Goal: Task Accomplishment & Management: Manage account settings

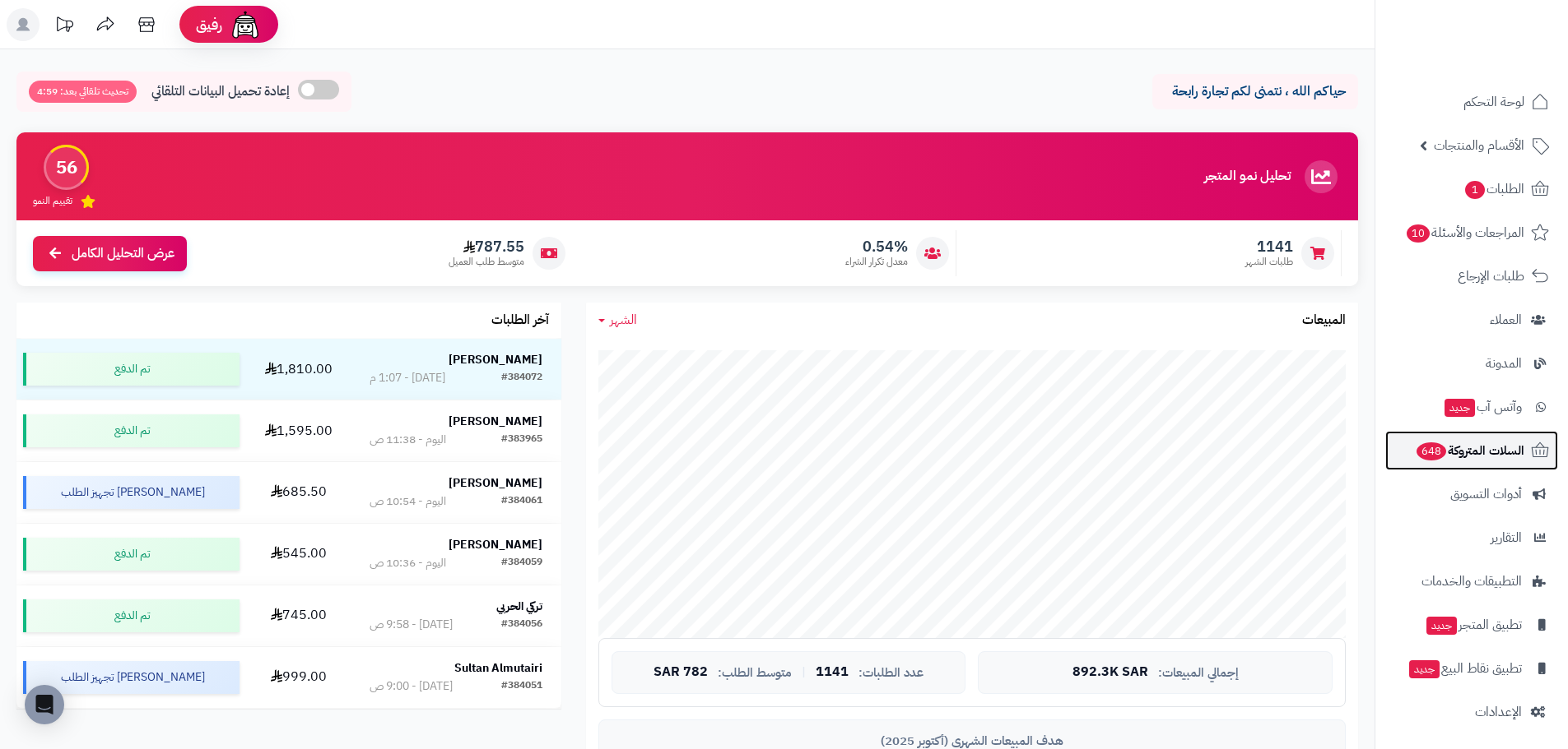
click at [1503, 450] on span "السلات المتروكة 648" at bounding box center [1469, 450] width 109 height 23
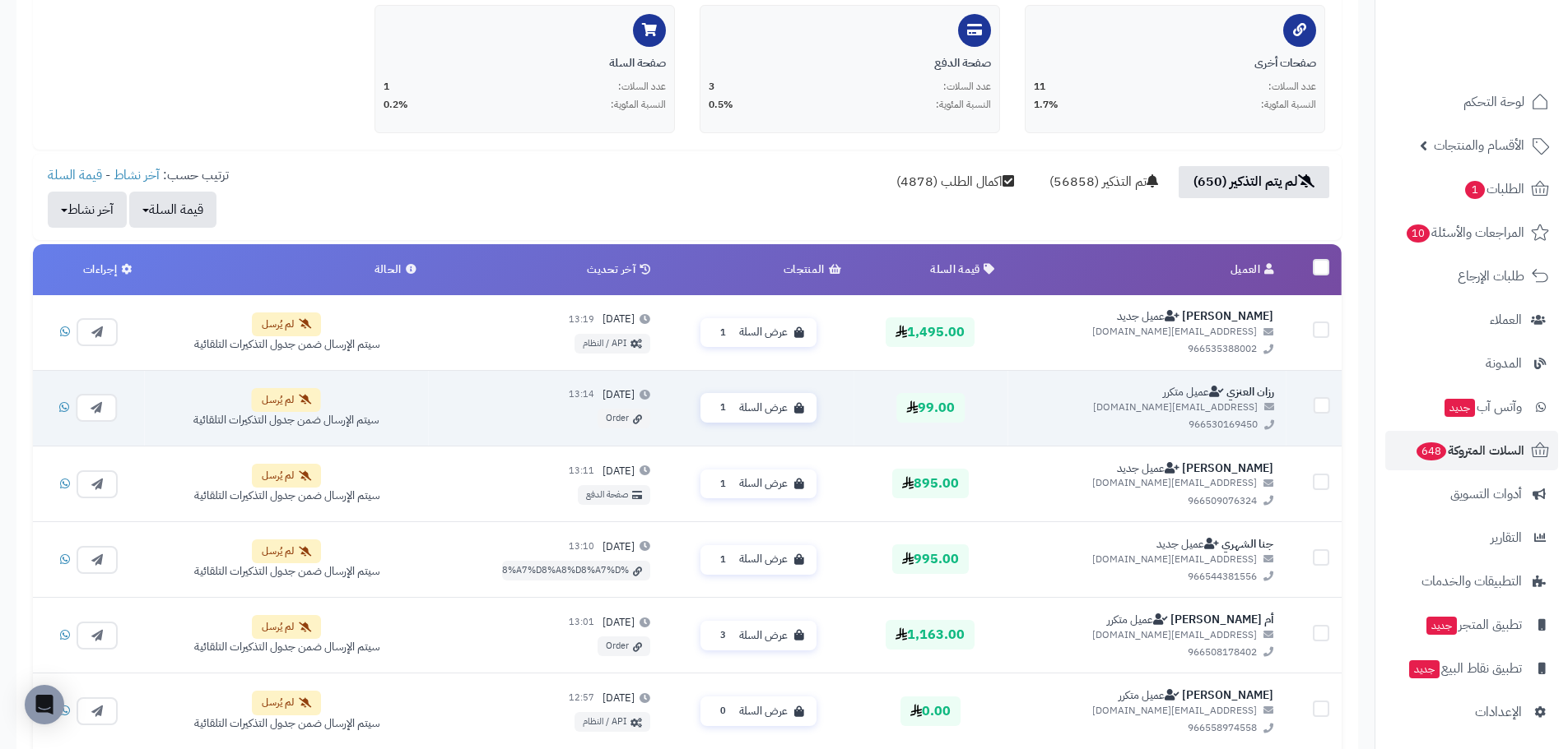
scroll to position [412, 0]
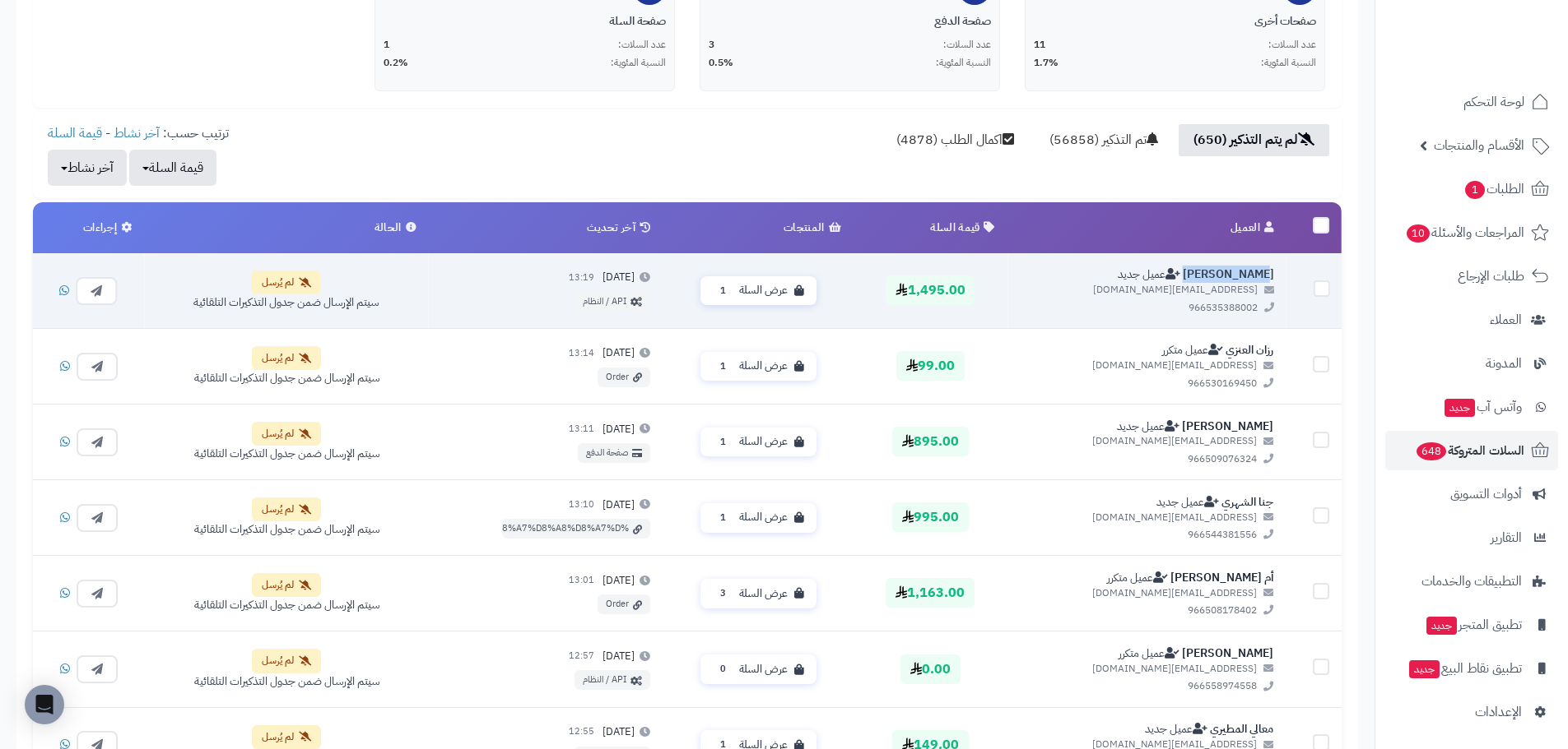
drag, startPoint x: 1277, startPoint y: 272, endPoint x: 1227, endPoint y: 276, distance: 50.2
click at [1227, 276] on td "هيا الزهراني عميل جديد haya.z88002@gmail.com 966535388002" at bounding box center [1146, 291] width 279 height 75
copy link "هيا الزهراني"
drag, startPoint x: 1187, startPoint y: 311, endPoint x: 1256, endPoint y: 311, distance: 69.0
click at [1256, 311] on span "966535388002" at bounding box center [1146, 308] width 254 height 14
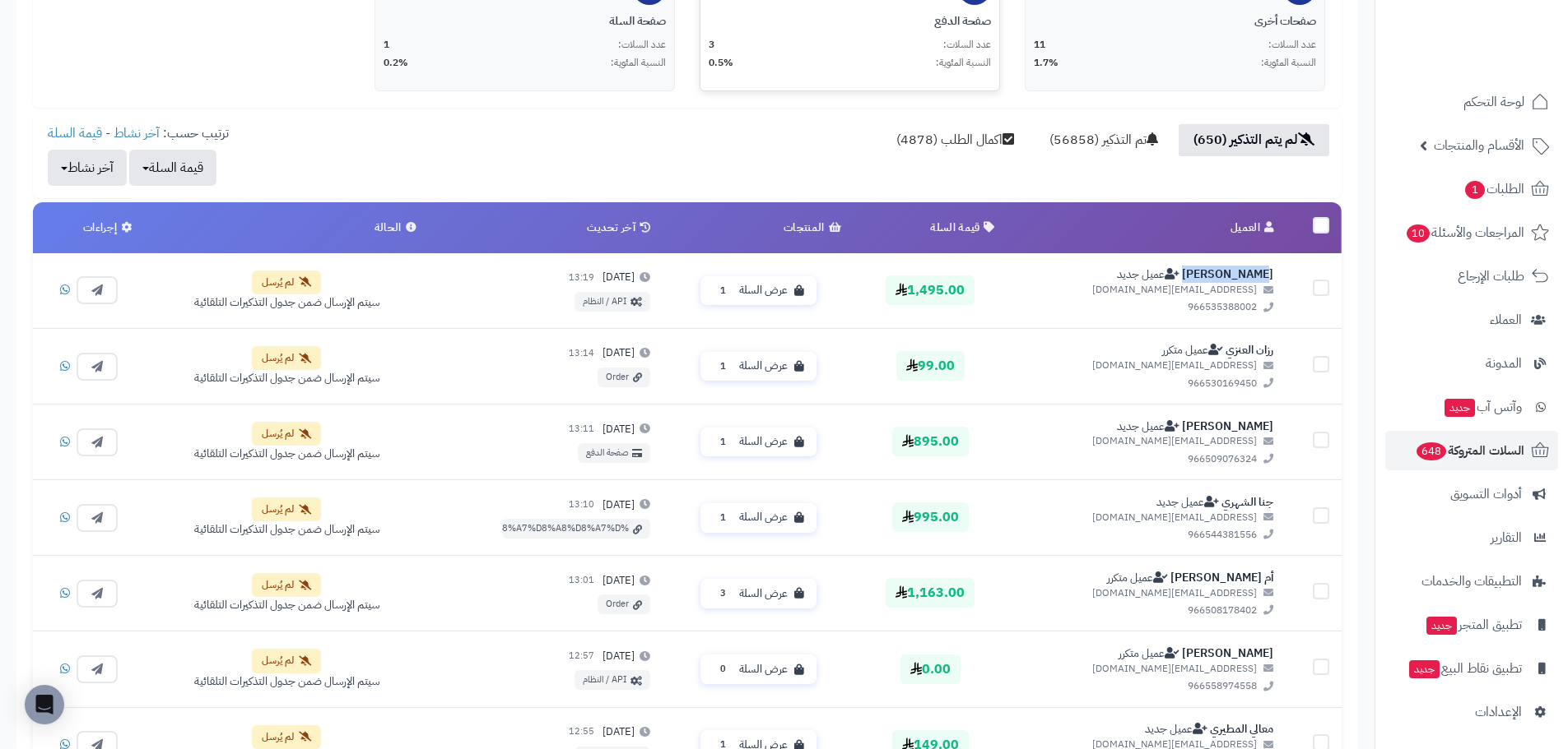
copy span "966535388002"
click at [1482, 324] on link "العملاء" at bounding box center [1472, 320] width 173 height 40
click at [1510, 325] on span "العملاء" at bounding box center [1504, 319] width 33 height 23
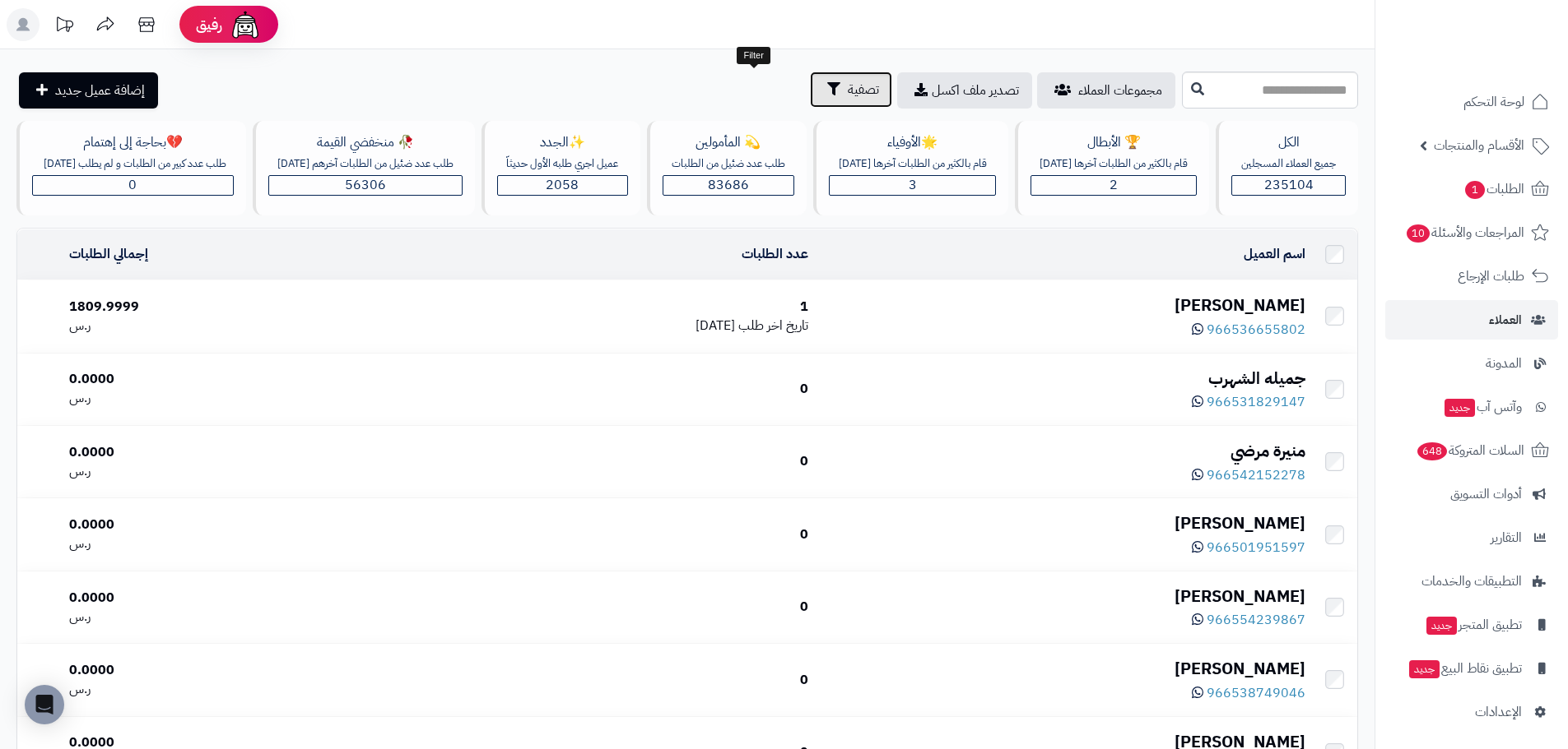
click at [810, 104] on button "تصفية" at bounding box center [850, 89] width 82 height 36
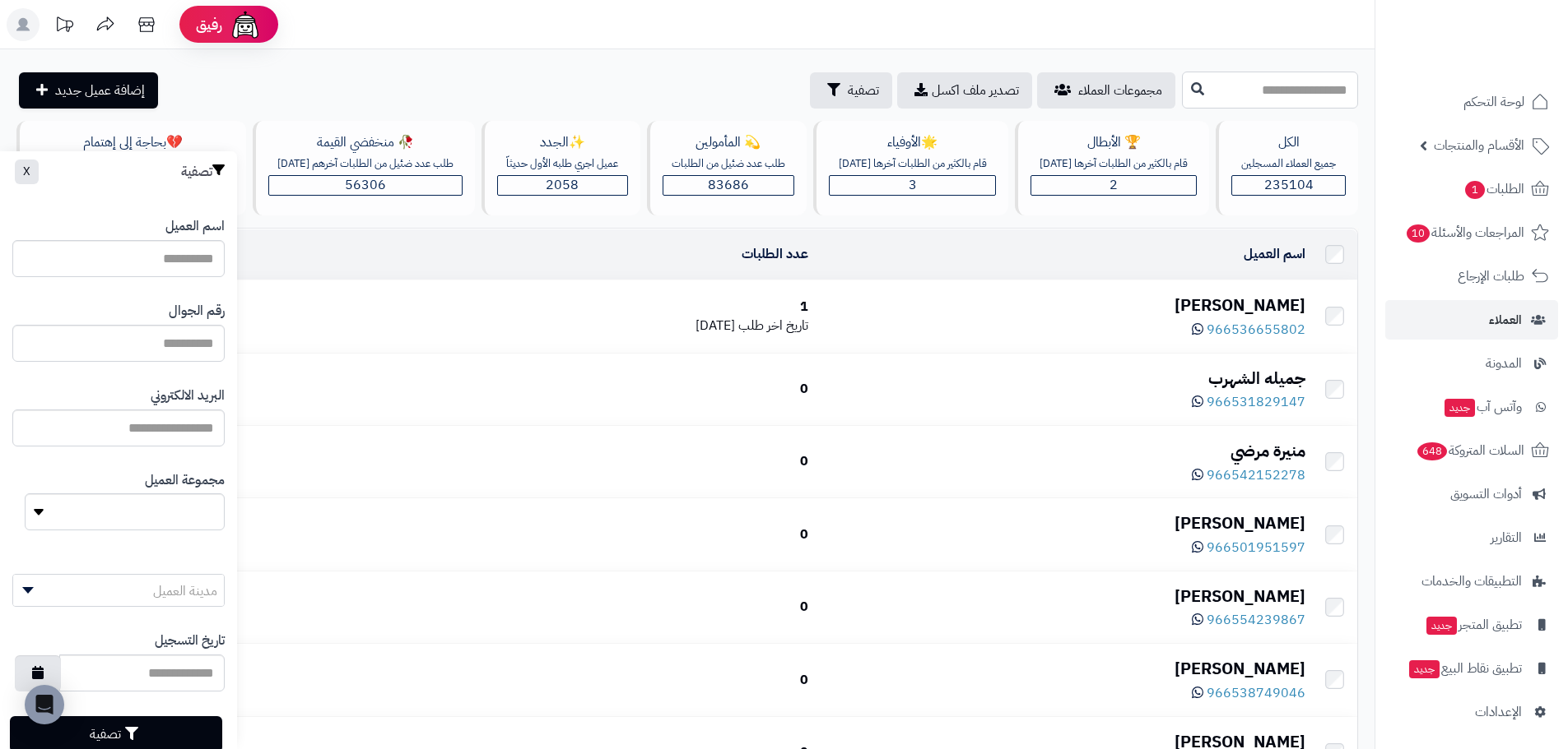
click at [1182, 94] on input "text" at bounding box center [1269, 89] width 176 height 37
paste input "**********"
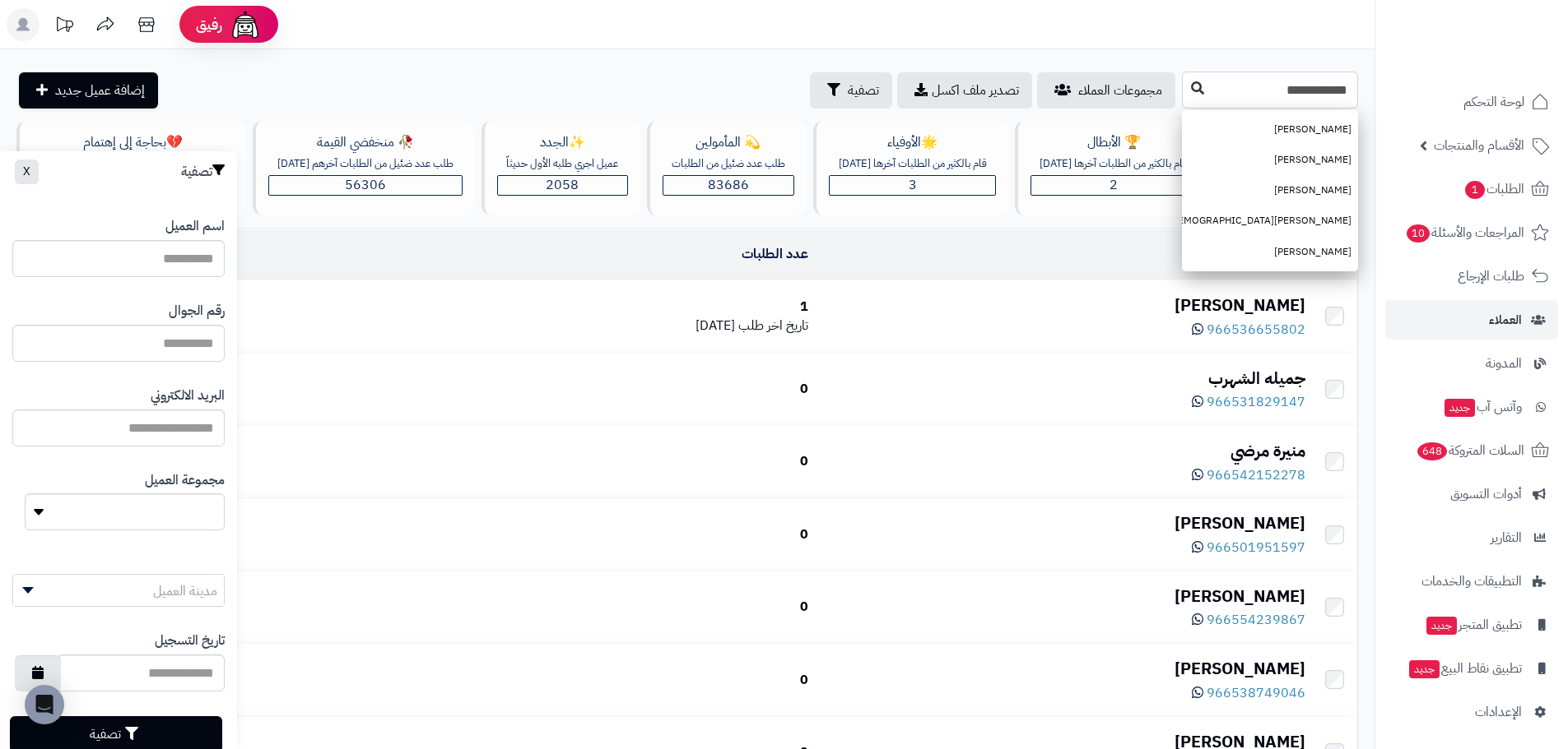
type input "**********"
click at [1191, 81] on icon at bounding box center [1197, 87] width 13 height 13
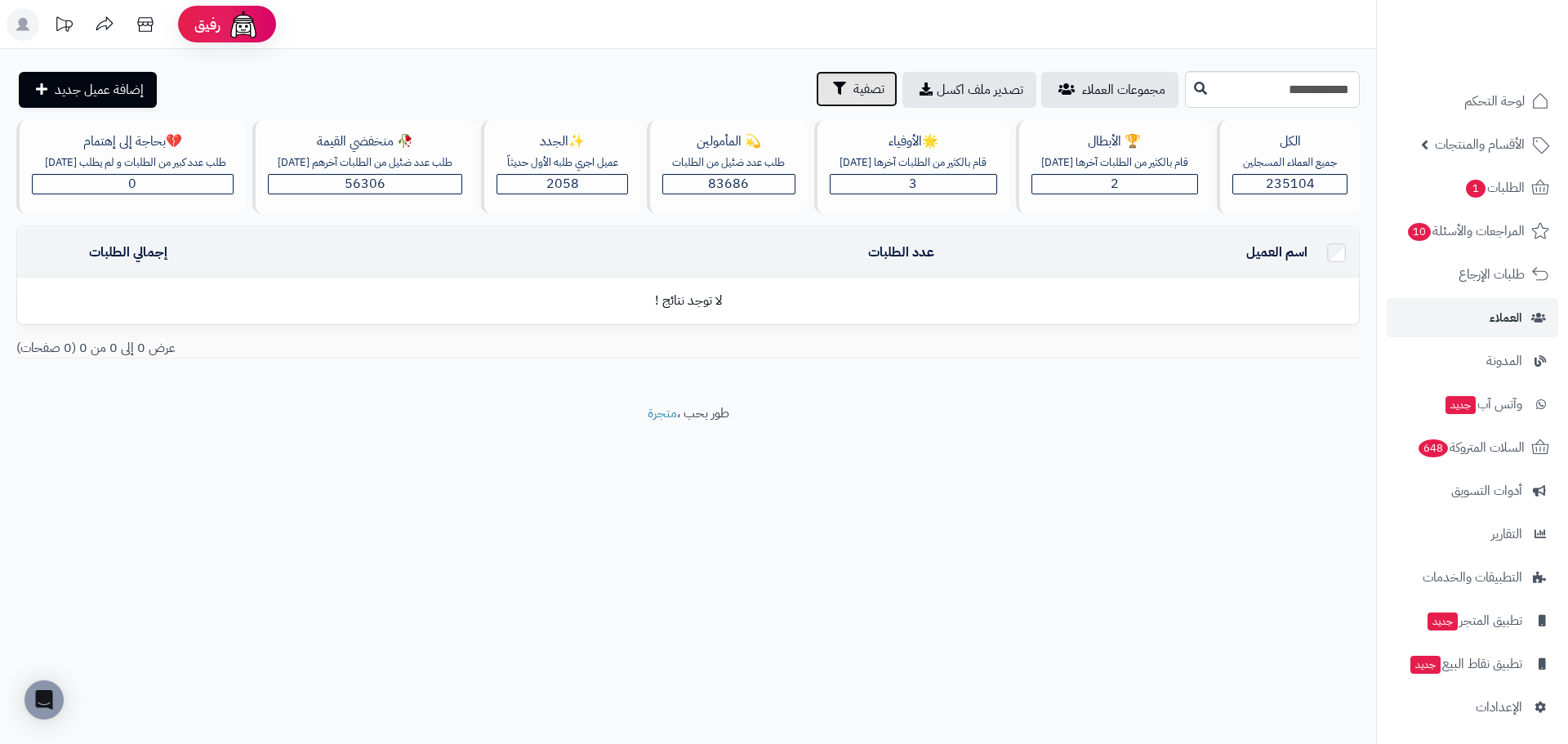
click at [816, 100] on button "تصفية" at bounding box center [856, 89] width 82 height 35
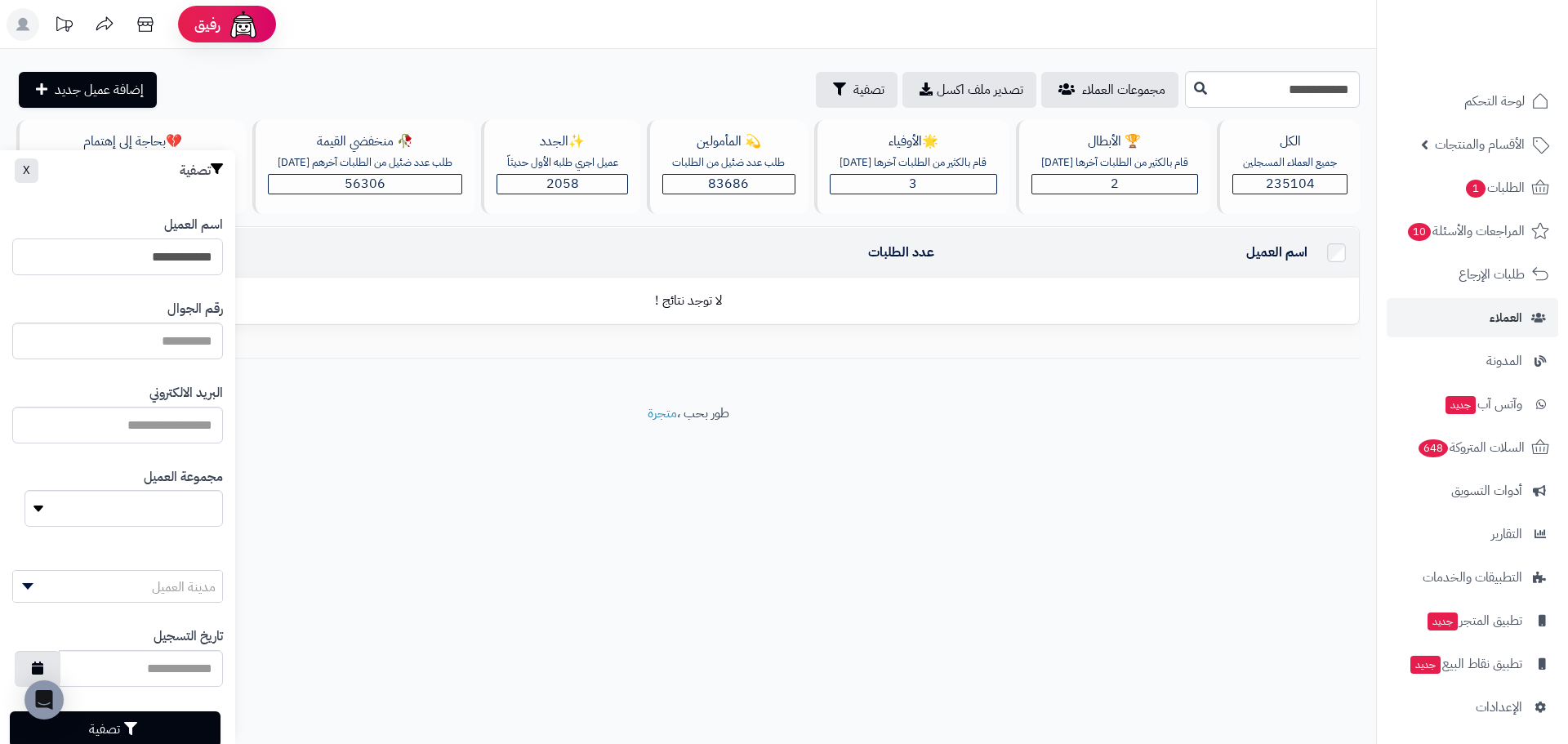
click at [140, 243] on input "**********" at bounding box center [117, 256] width 211 height 36
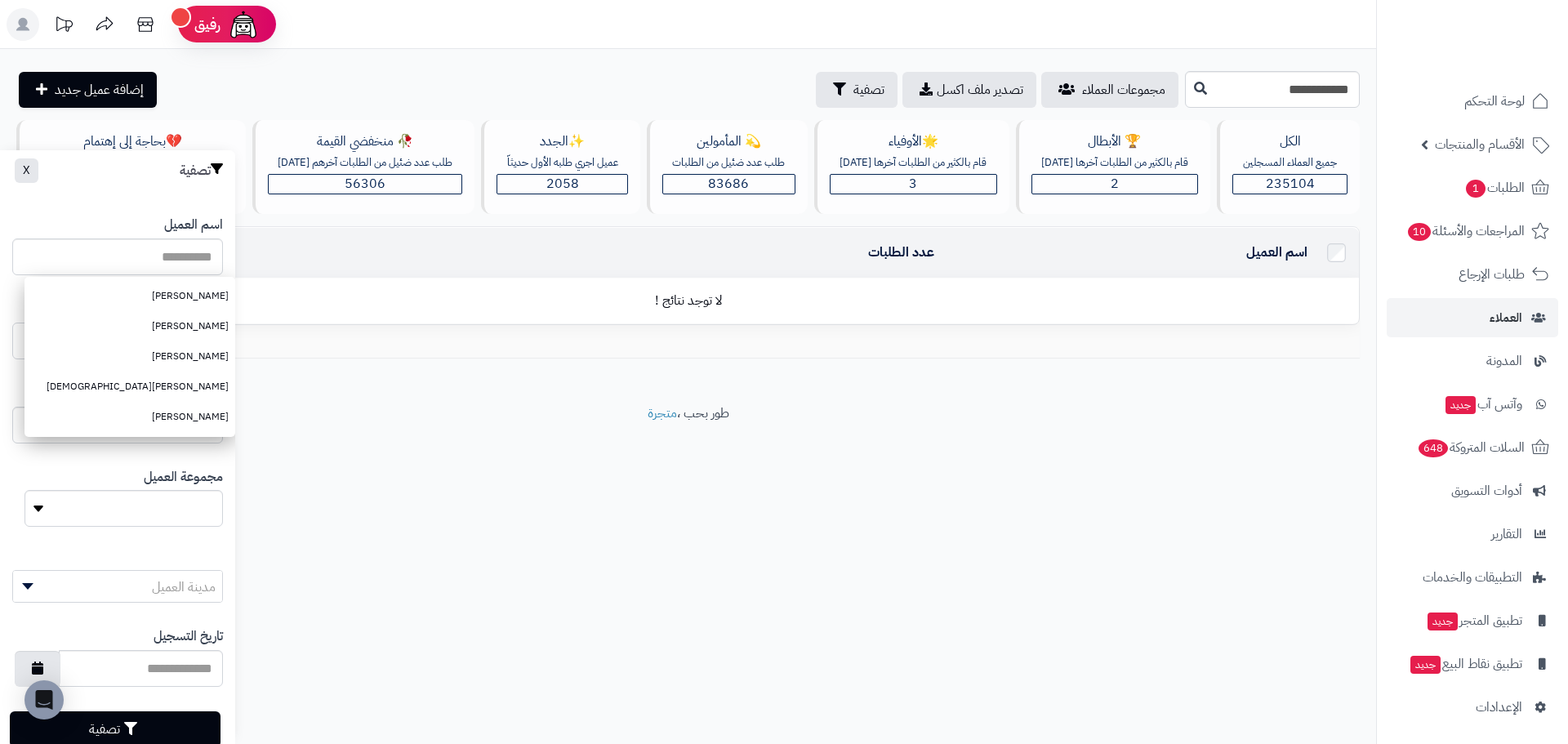
click at [31, 347] on input "اسم العميل" at bounding box center [117, 341] width 211 height 36
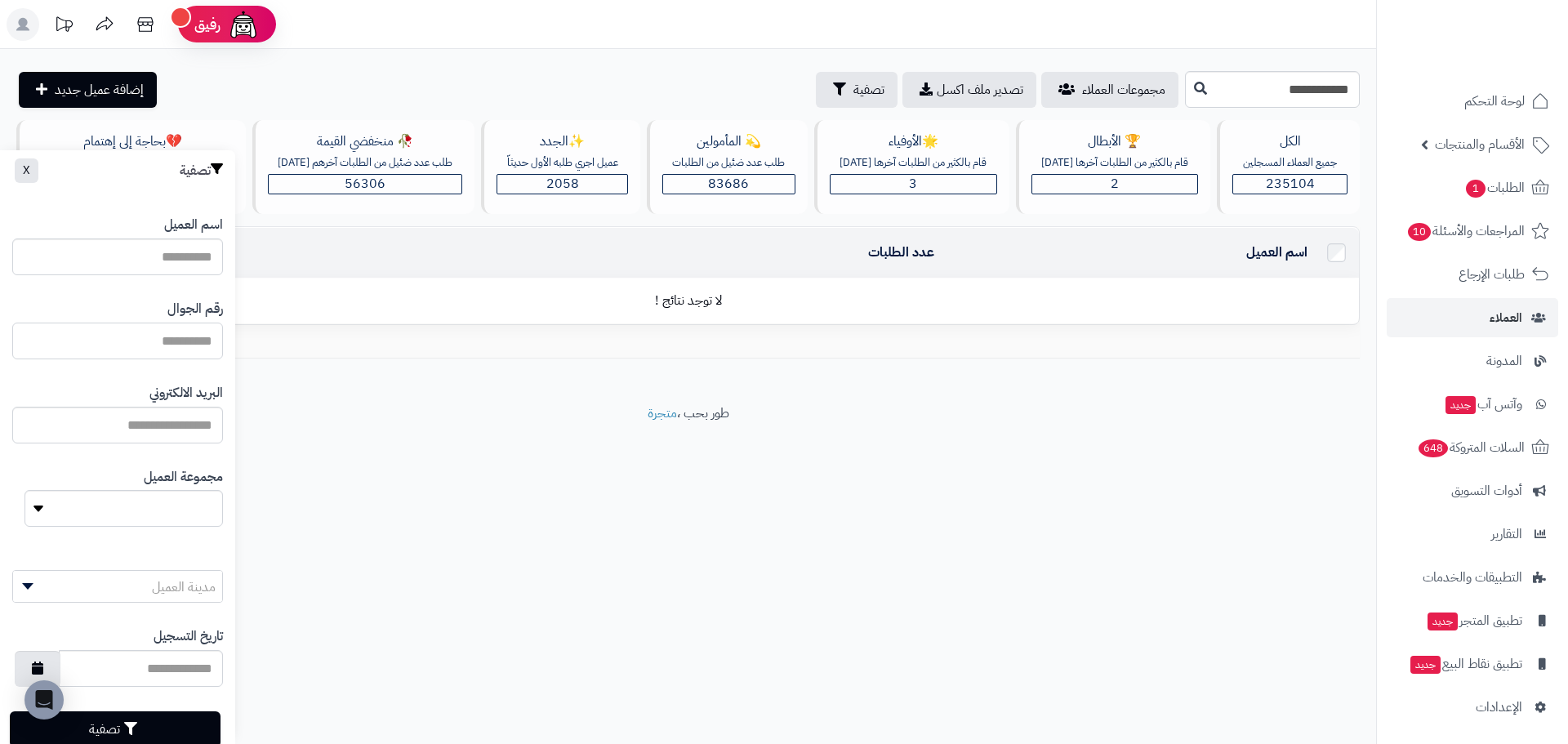
paste input "**********"
type input "**********"
click at [127, 721] on button "تصفية" at bounding box center [115, 728] width 211 height 35
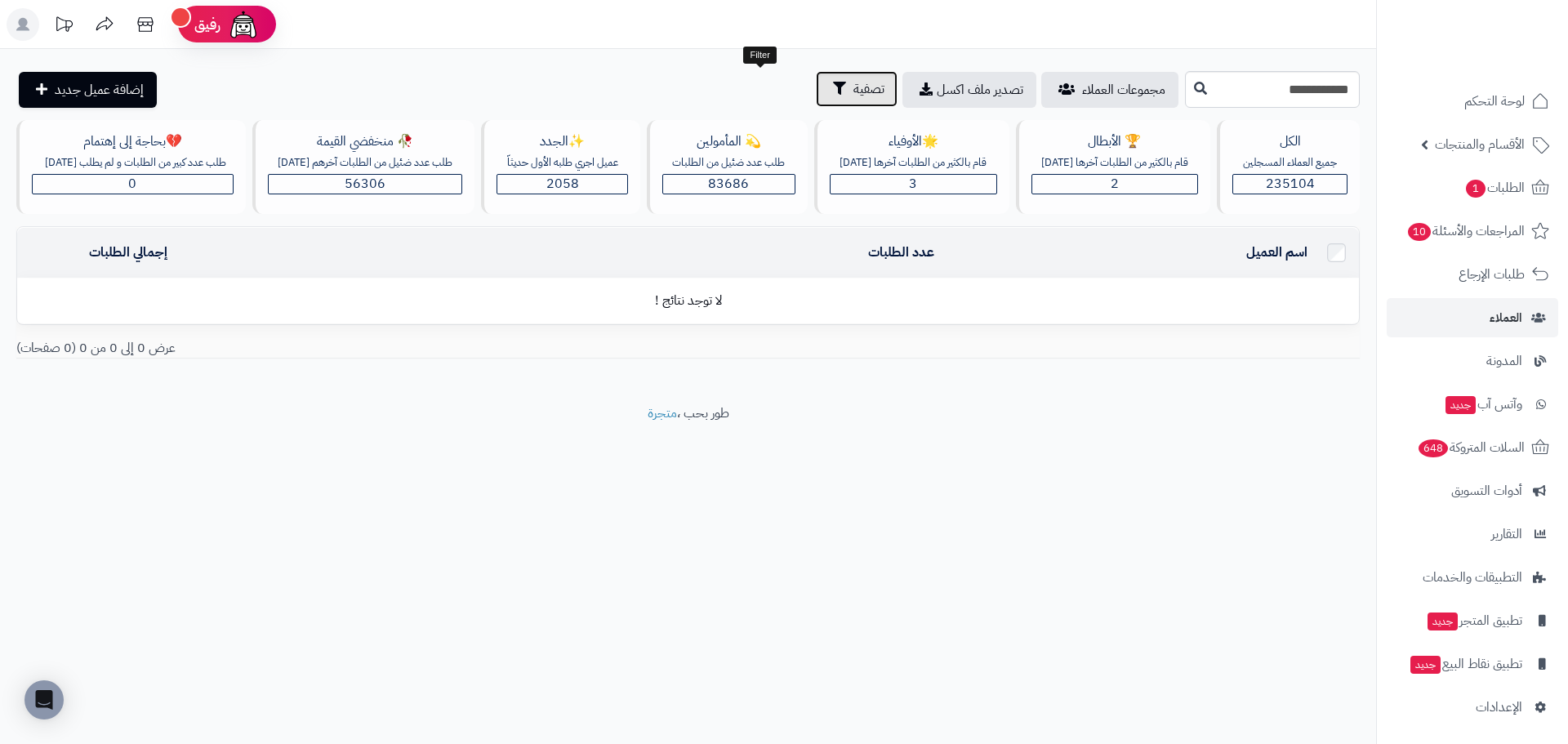
click at [816, 100] on button "تصفية" at bounding box center [856, 89] width 82 height 35
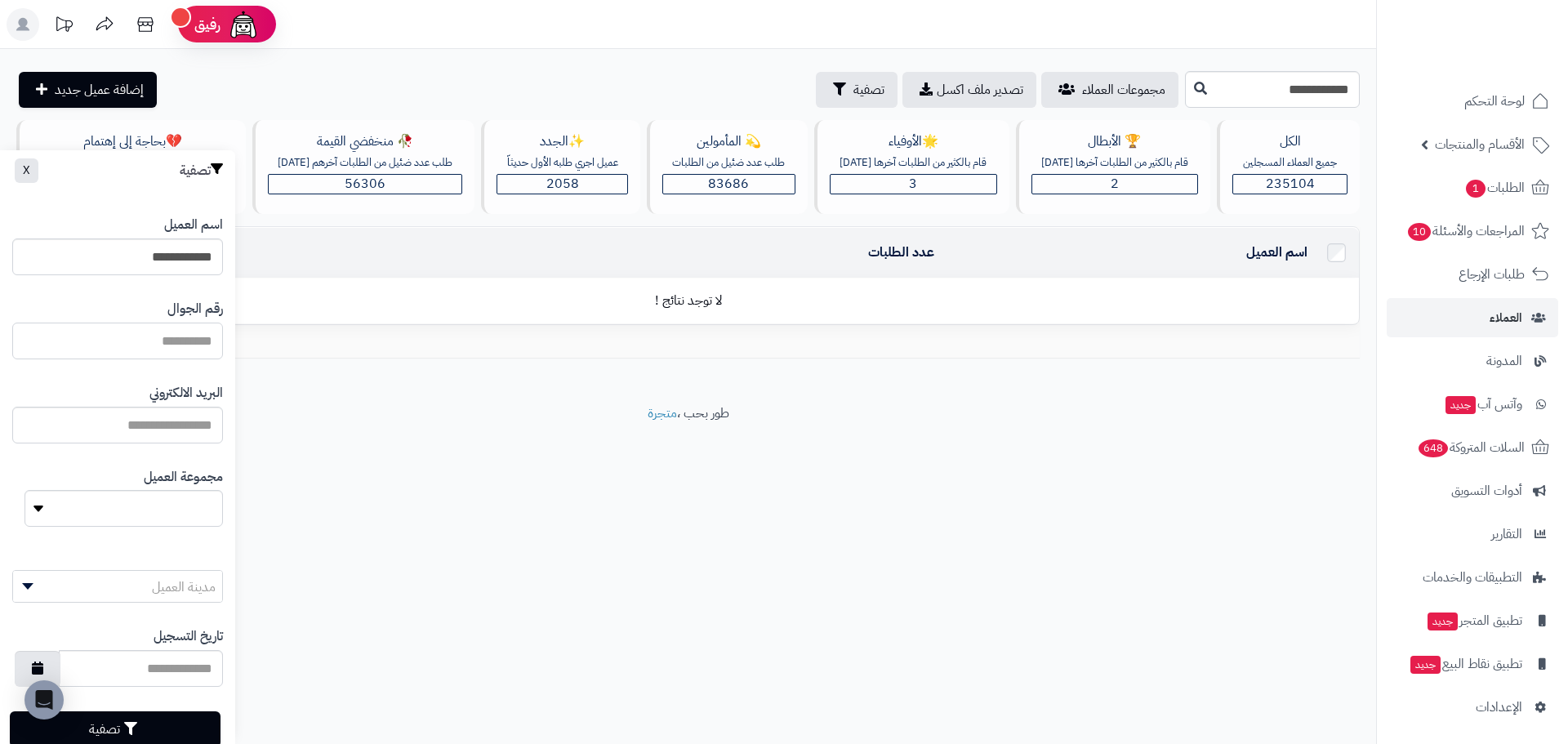
click at [191, 346] on input "اسم العميل" at bounding box center [117, 341] width 211 height 36
click at [189, 266] on input "**********" at bounding box center [117, 256] width 211 height 36
click at [187, 339] on input "اسم العميل" at bounding box center [117, 341] width 211 height 36
paste input "**********"
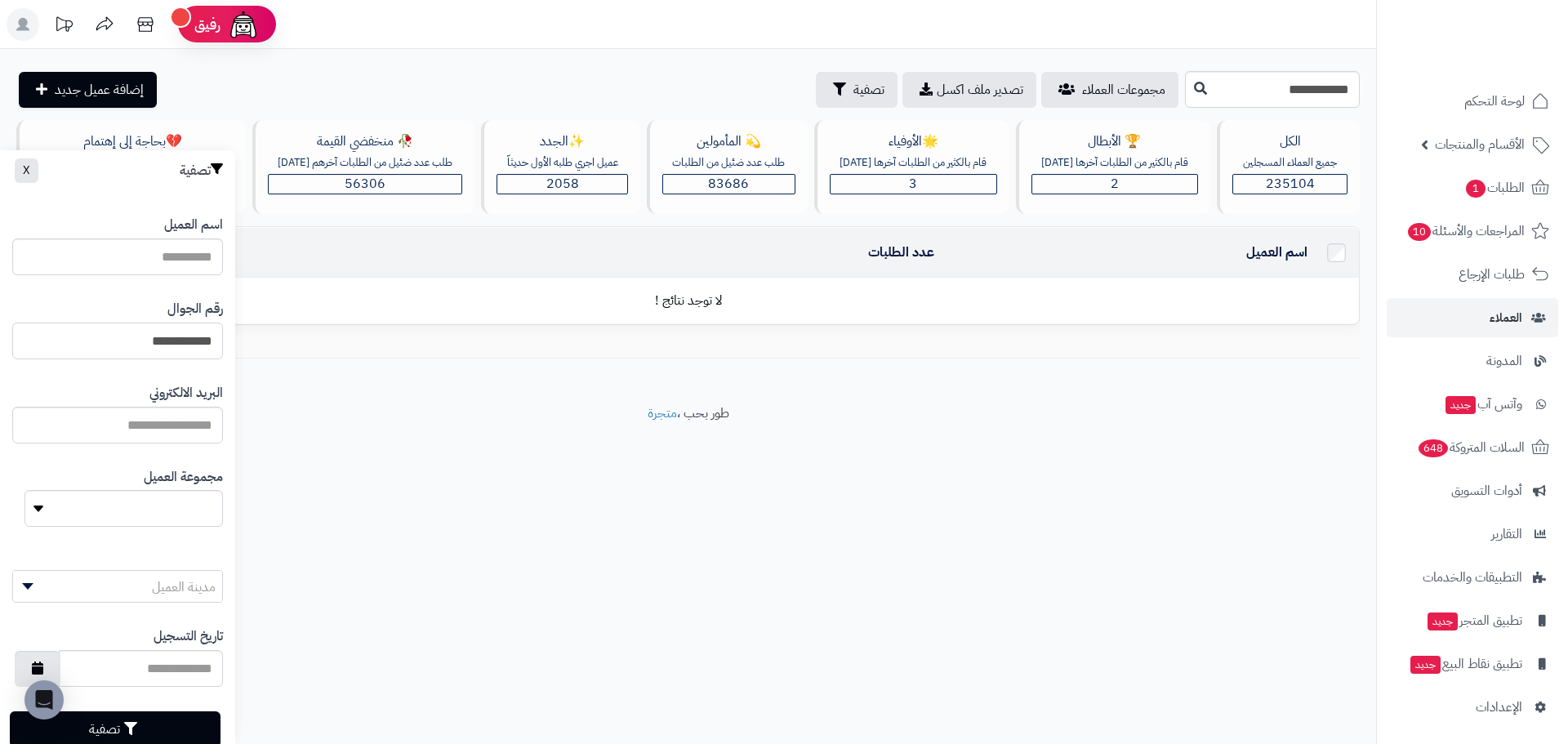
drag, startPoint x: 142, startPoint y: 338, endPoint x: 82, endPoint y: 337, distance: 60.0
click at [82, 337] on input "**********" at bounding box center [117, 341] width 211 height 36
type input "*********"
click at [160, 732] on button "تصفية" at bounding box center [115, 728] width 211 height 35
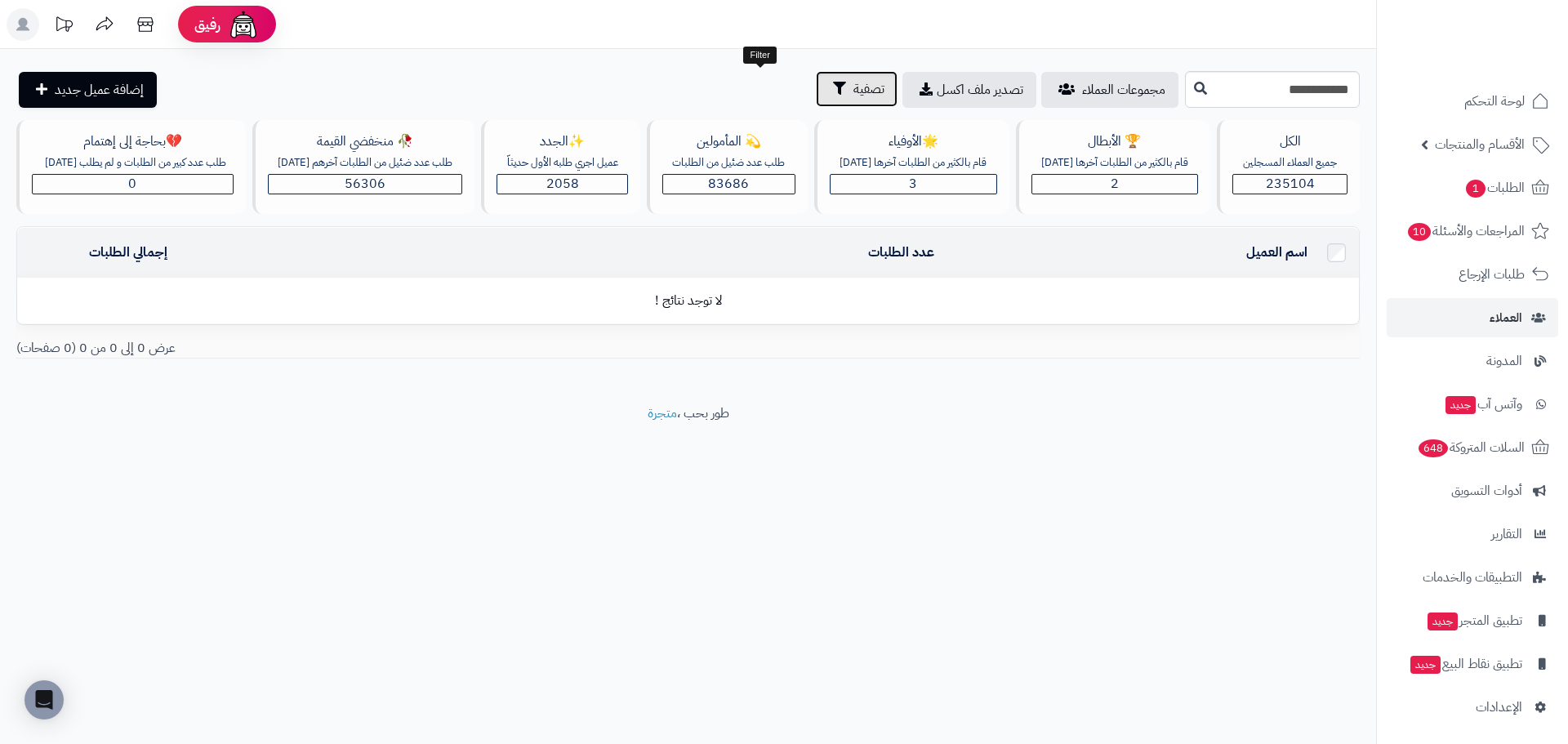
click at [854, 88] on span "تصفية" at bounding box center [870, 89] width 32 height 20
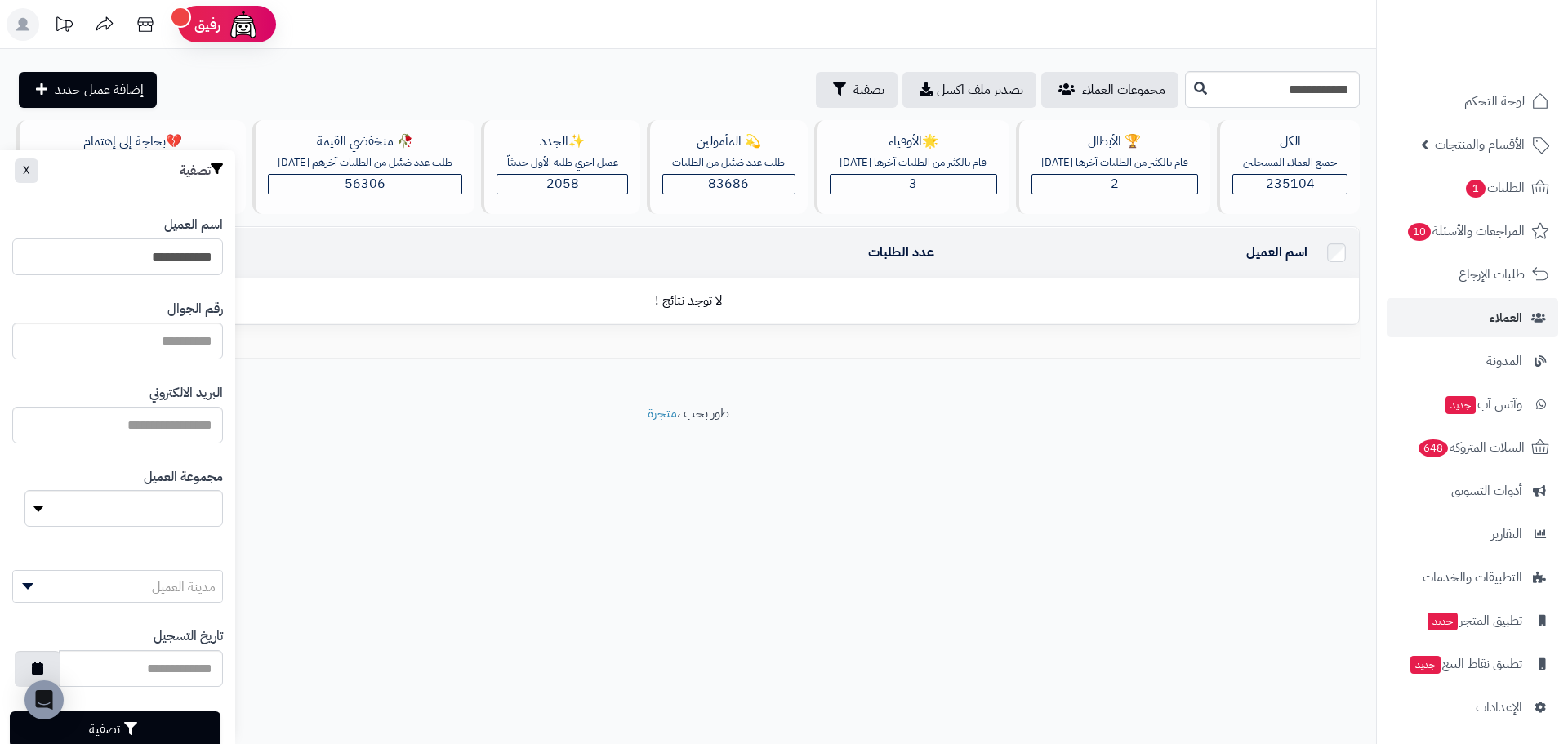
click at [186, 261] on input "**********" at bounding box center [117, 256] width 211 height 36
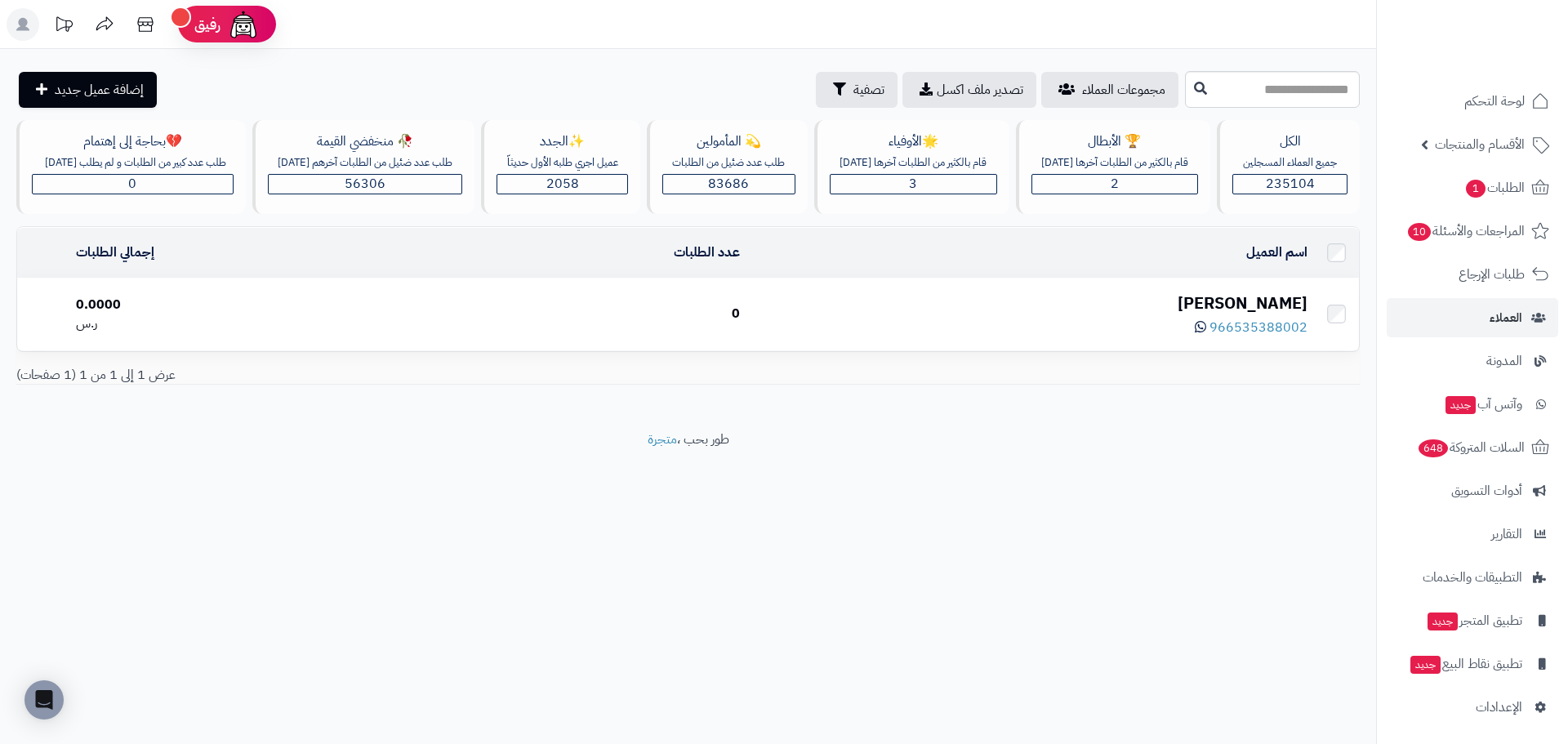
click at [1264, 304] on div "[PERSON_NAME]" at bounding box center [1030, 304] width 555 height 24
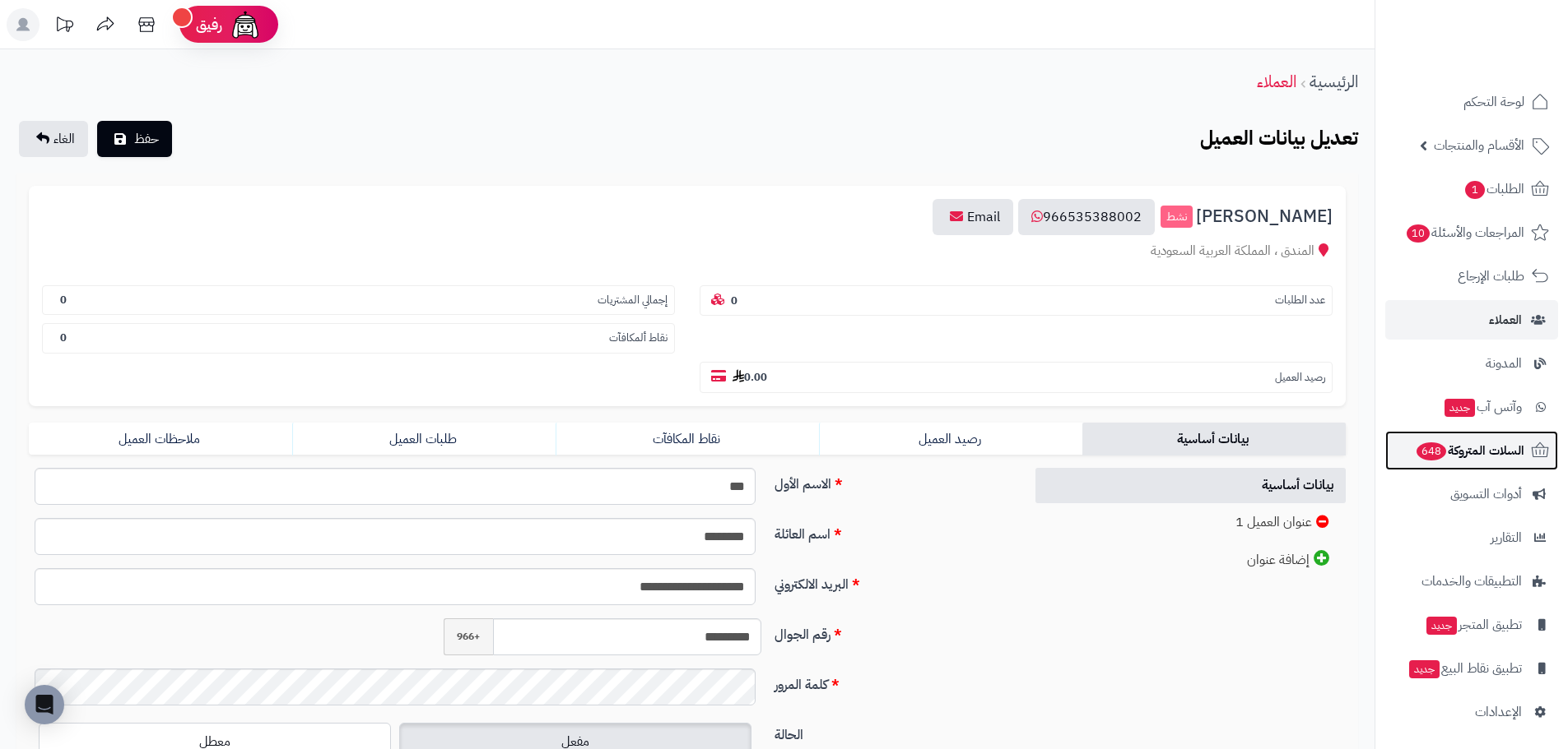
click at [1517, 450] on span "السلات المتروكة 648" at bounding box center [1469, 450] width 109 height 23
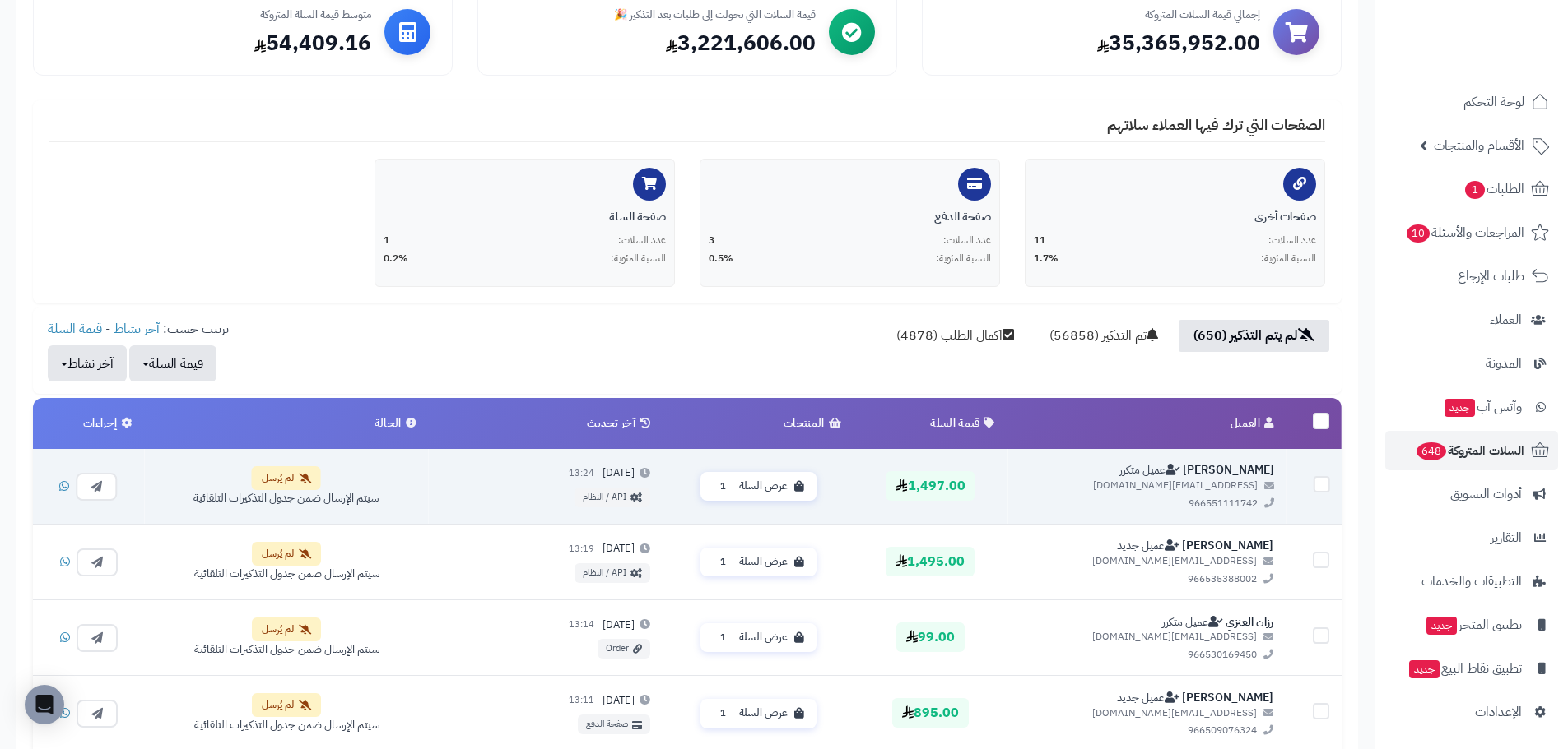
scroll to position [247, 0]
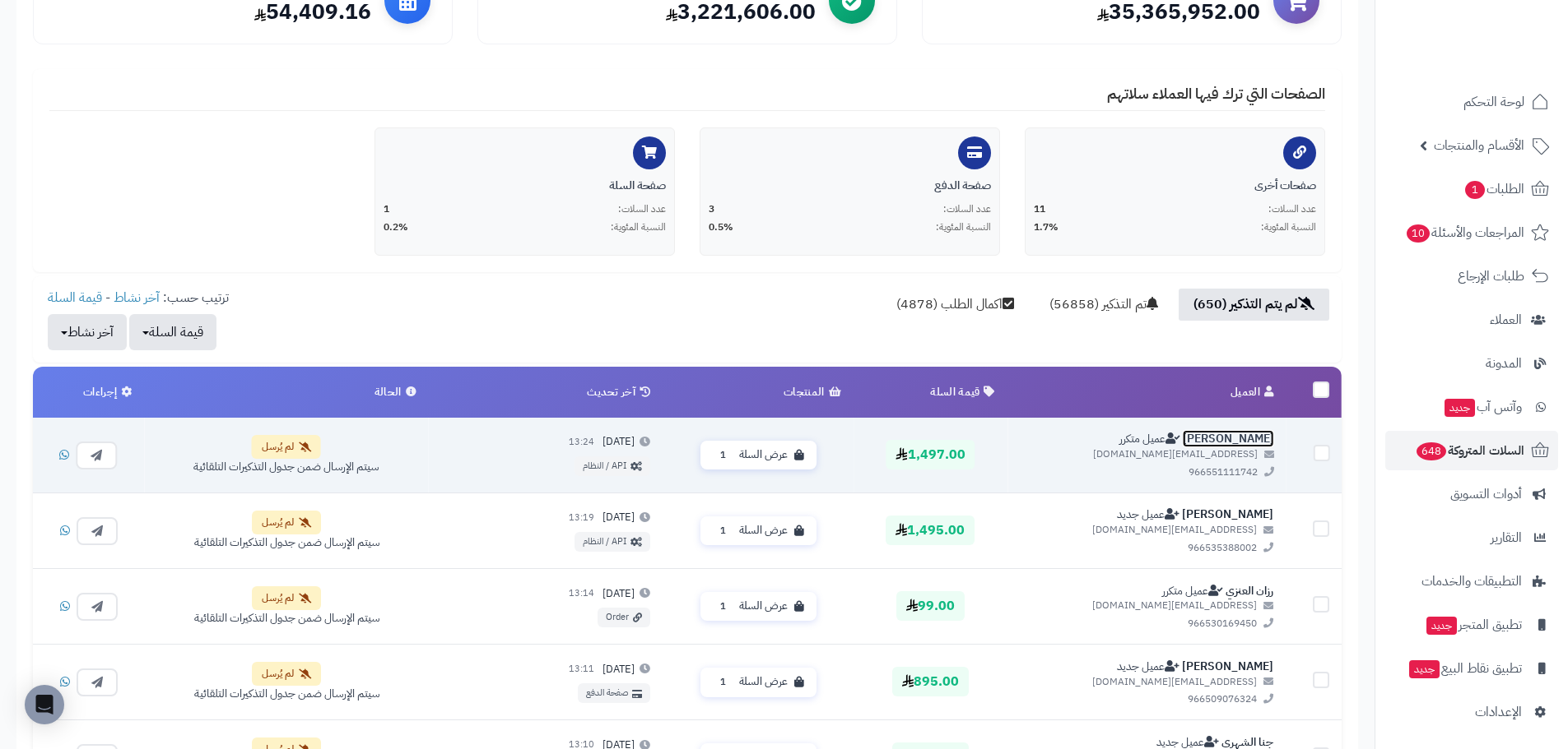
click at [1217, 436] on link "[PERSON_NAME]" at bounding box center [1229, 438] width 91 height 17
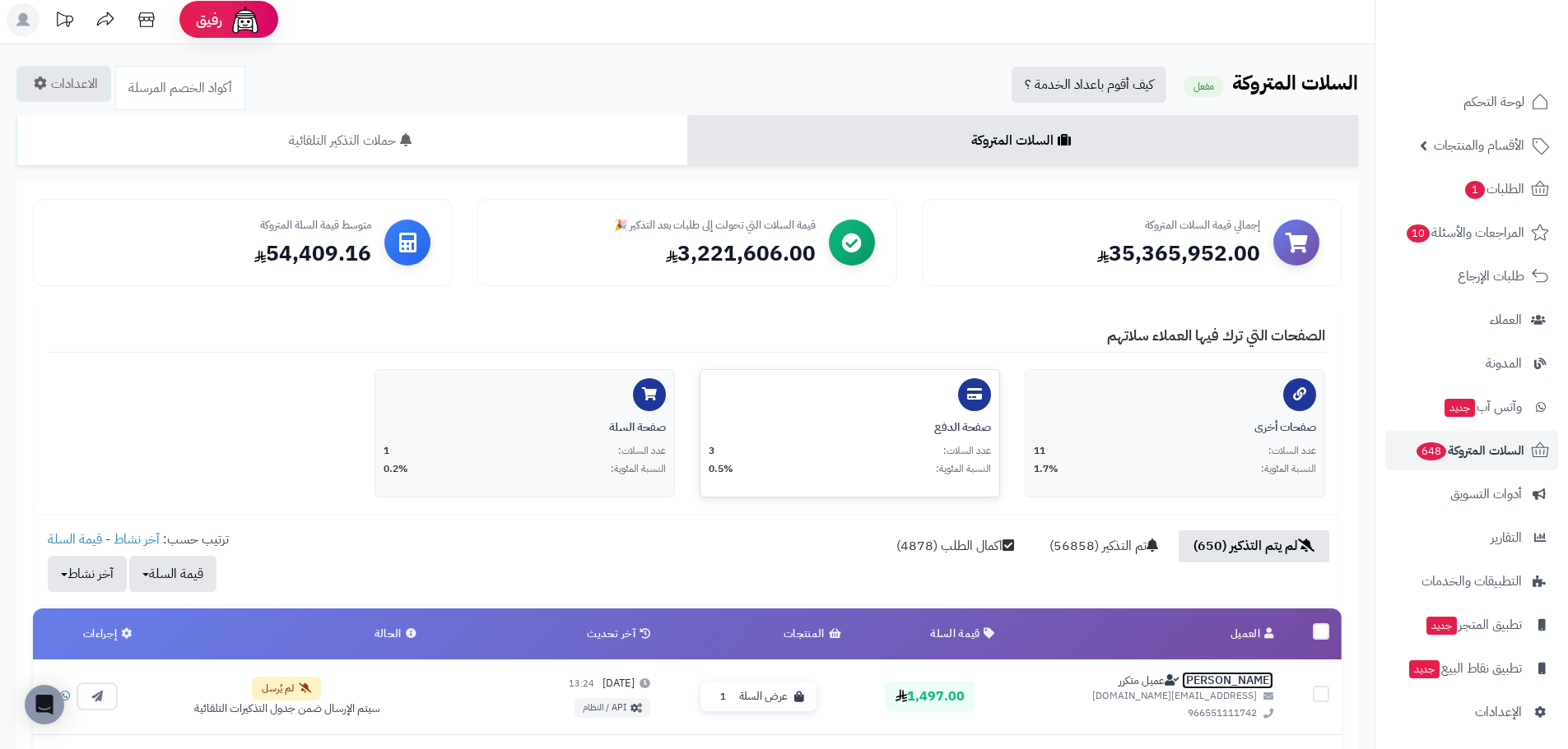
scroll to position [0, 0]
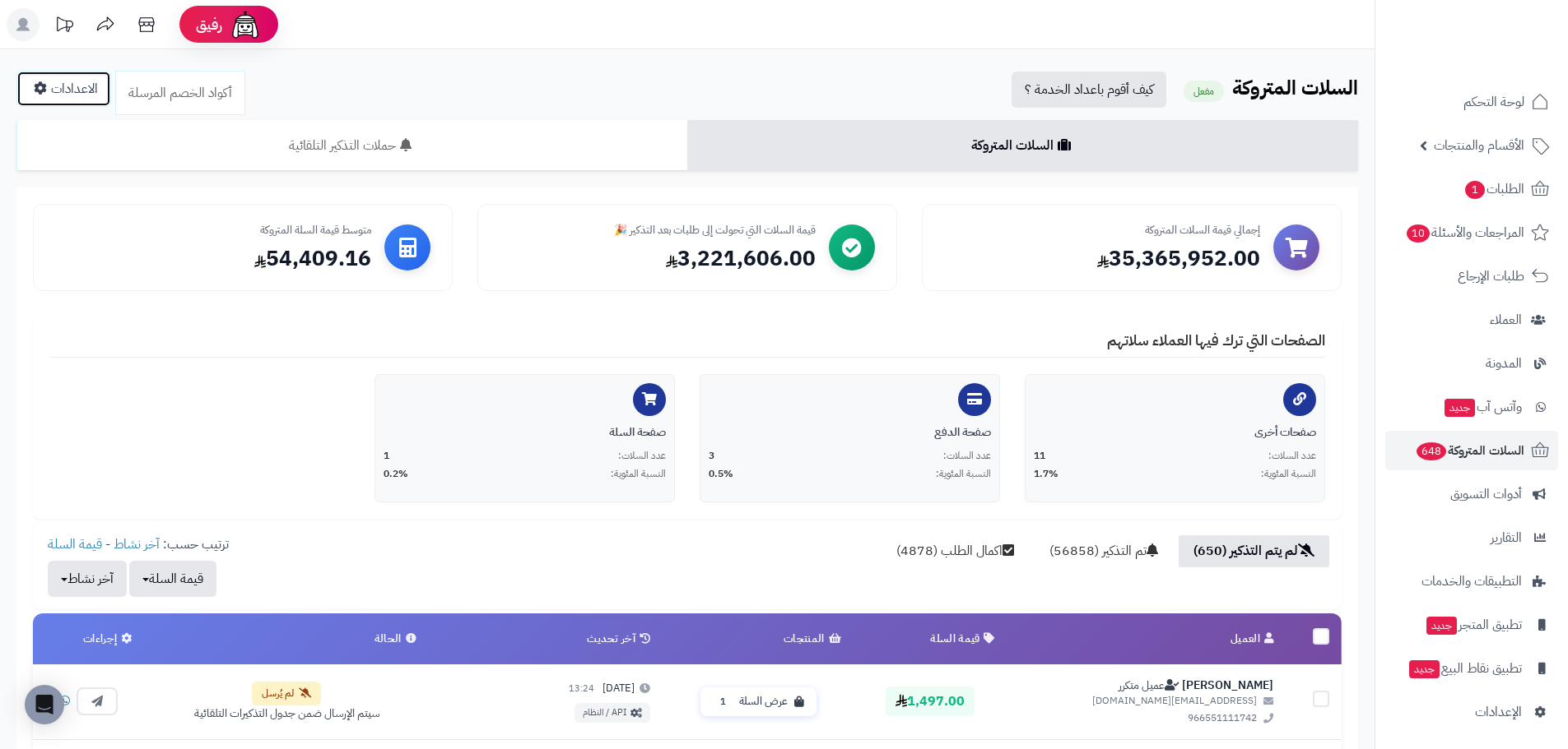
click at [17, 90] on link "الاعدادات" at bounding box center [64, 88] width 94 height 36
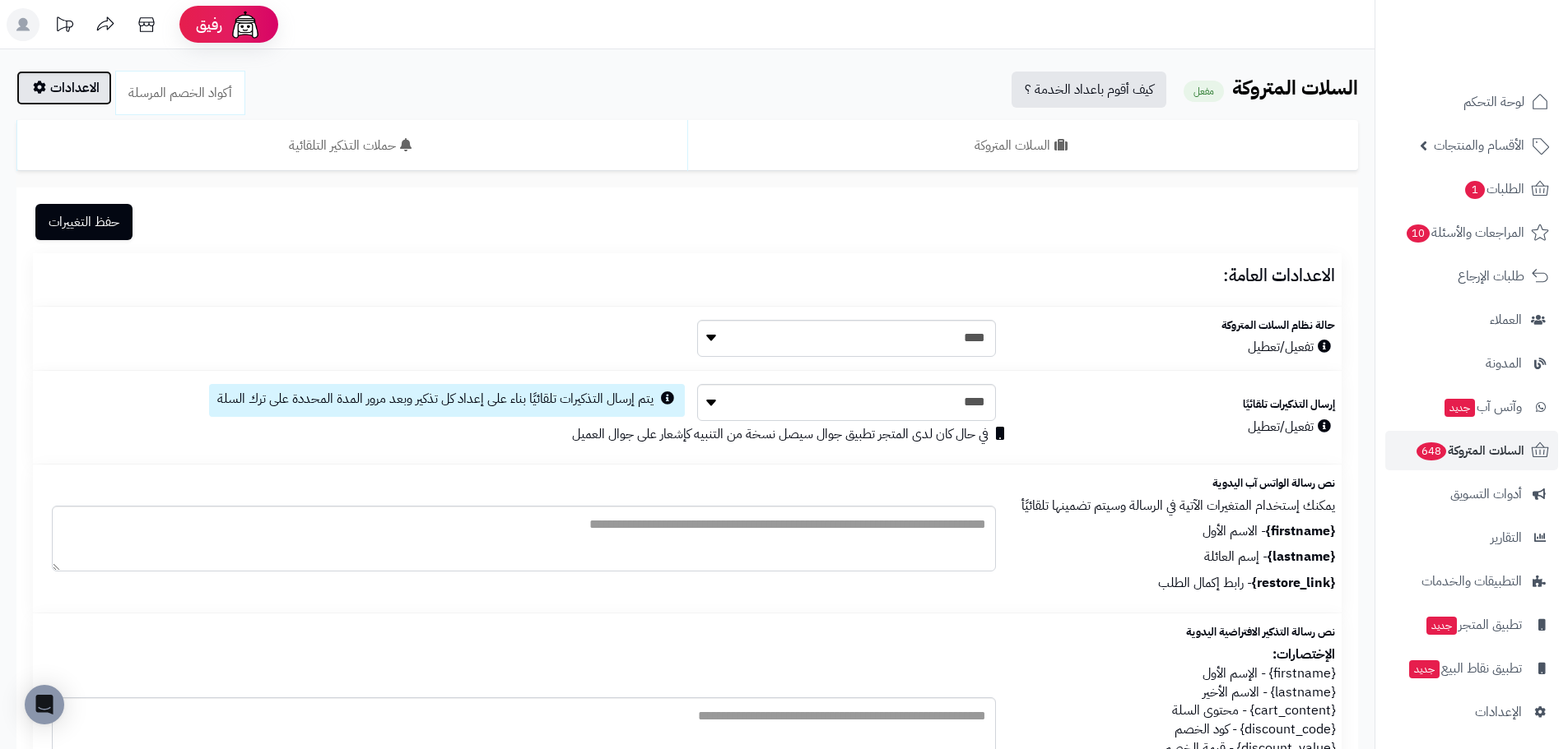
click at [17, 90] on link "الاعدادات" at bounding box center [65, 87] width 95 height 35
click at [32, 88] on link "الاعدادات" at bounding box center [65, 87] width 95 height 35
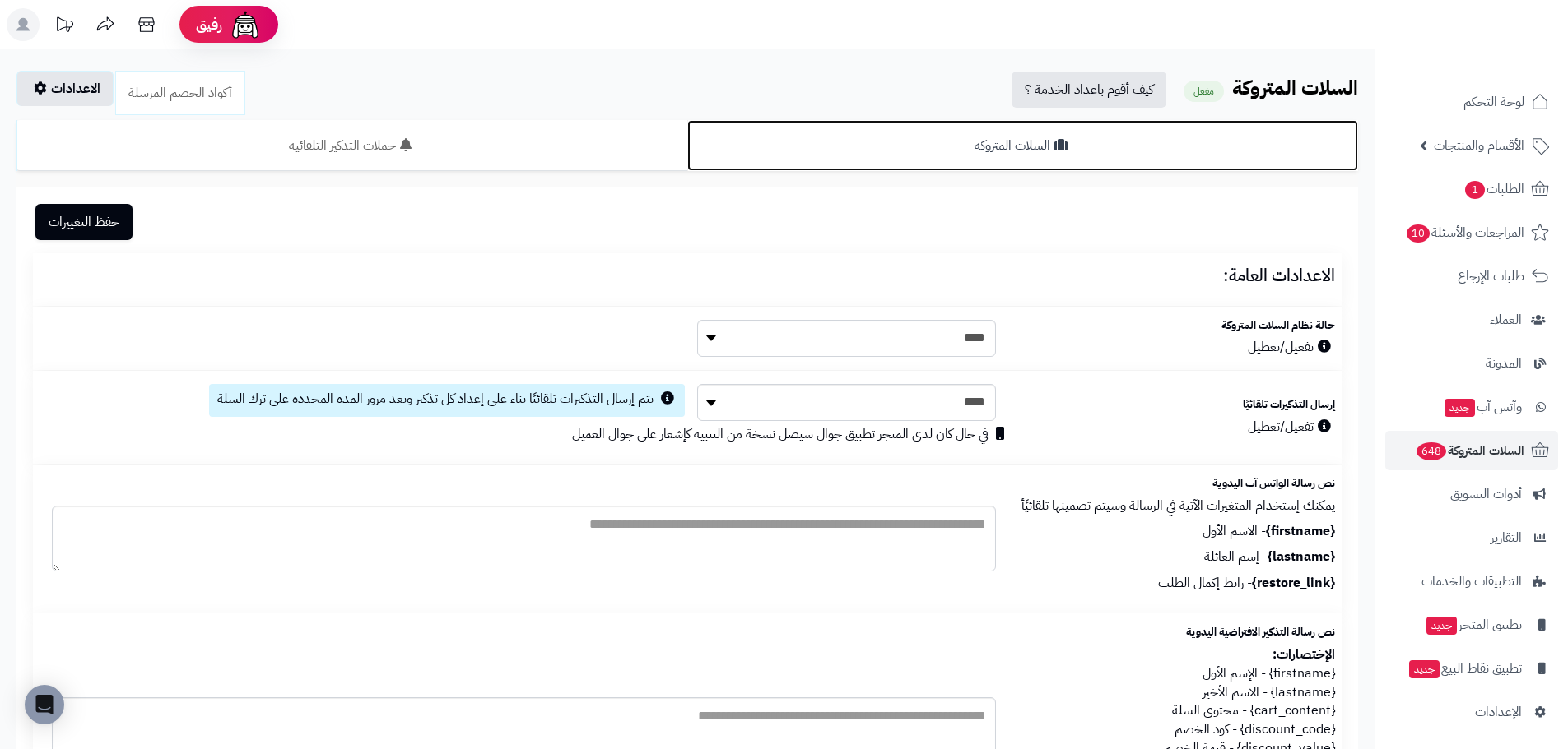
click at [980, 152] on link "السلات المتروكة" at bounding box center [1022, 145] width 671 height 51
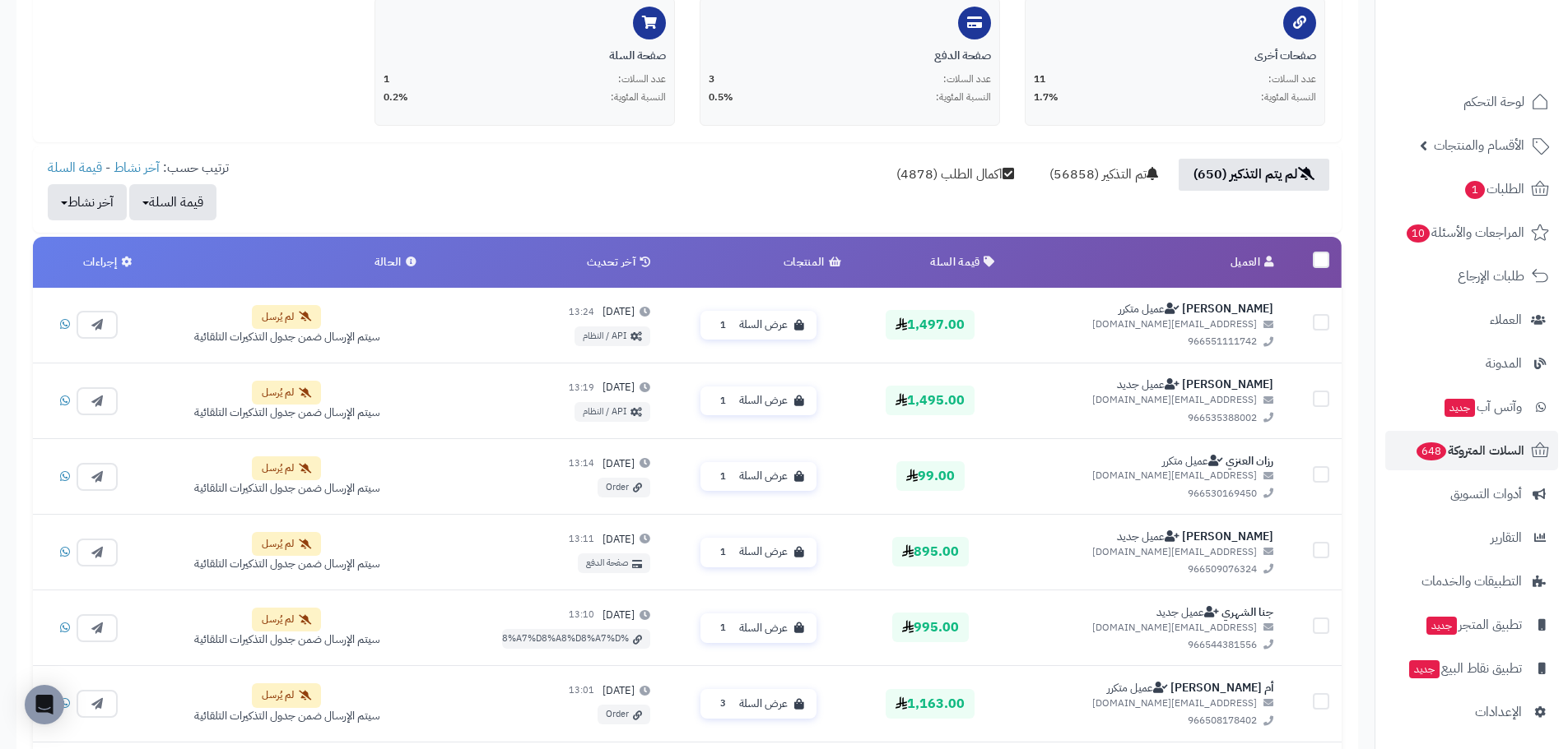
scroll to position [412, 0]
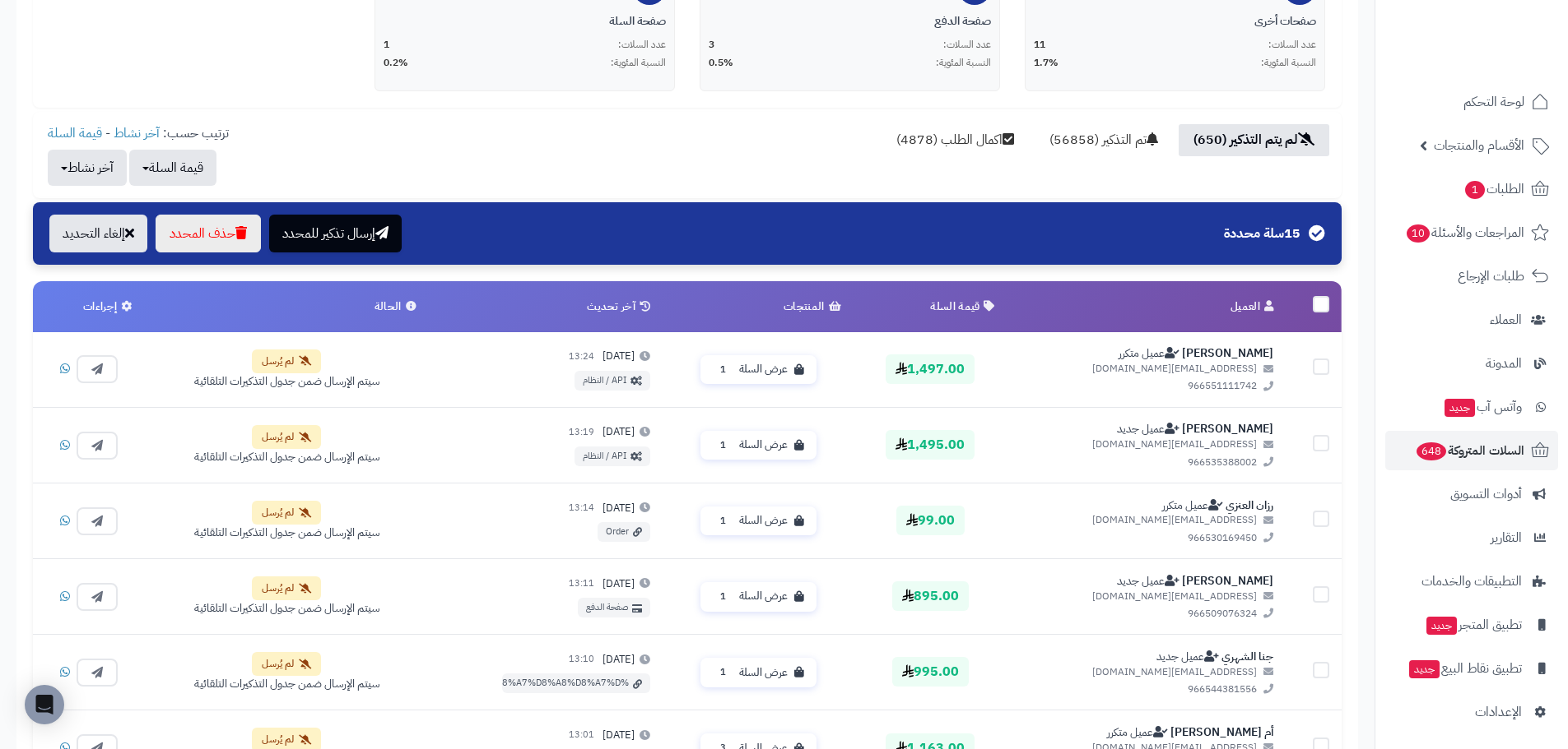
click at [127, 307] on icon at bounding box center [126, 307] width 11 height 11
click at [180, 181] on button "قيمة السلة" at bounding box center [173, 167] width 87 height 36
click at [64, 174] on button "آخر نشاط" at bounding box center [87, 167] width 79 height 36
click at [564, 159] on div "لم يتم التذكير (650) تم التذكير (56858) اكمال الطلب (4878) ترتيب حسب: آخر نشاط …" at bounding box center [687, 155] width 1308 height 62
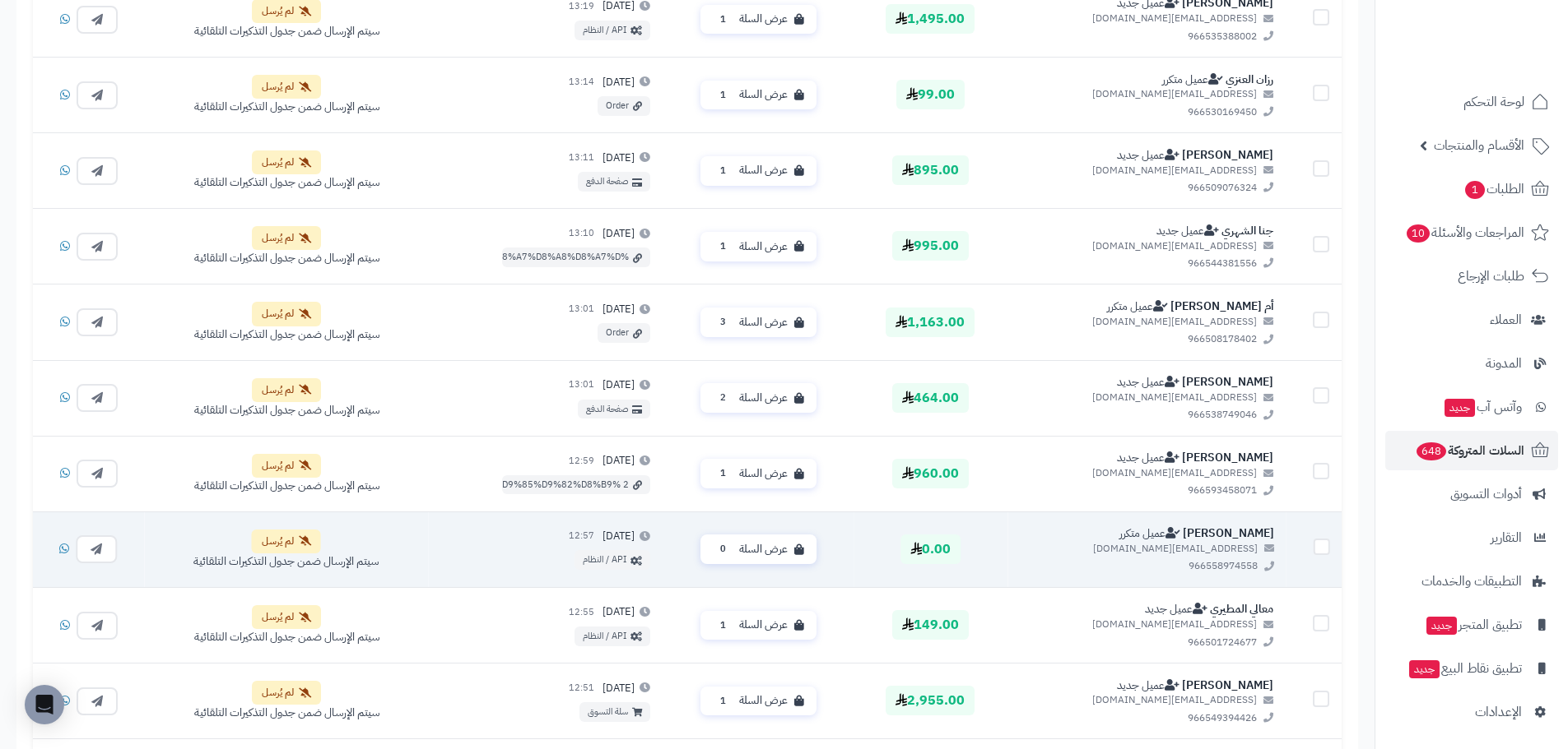
scroll to position [1152, 0]
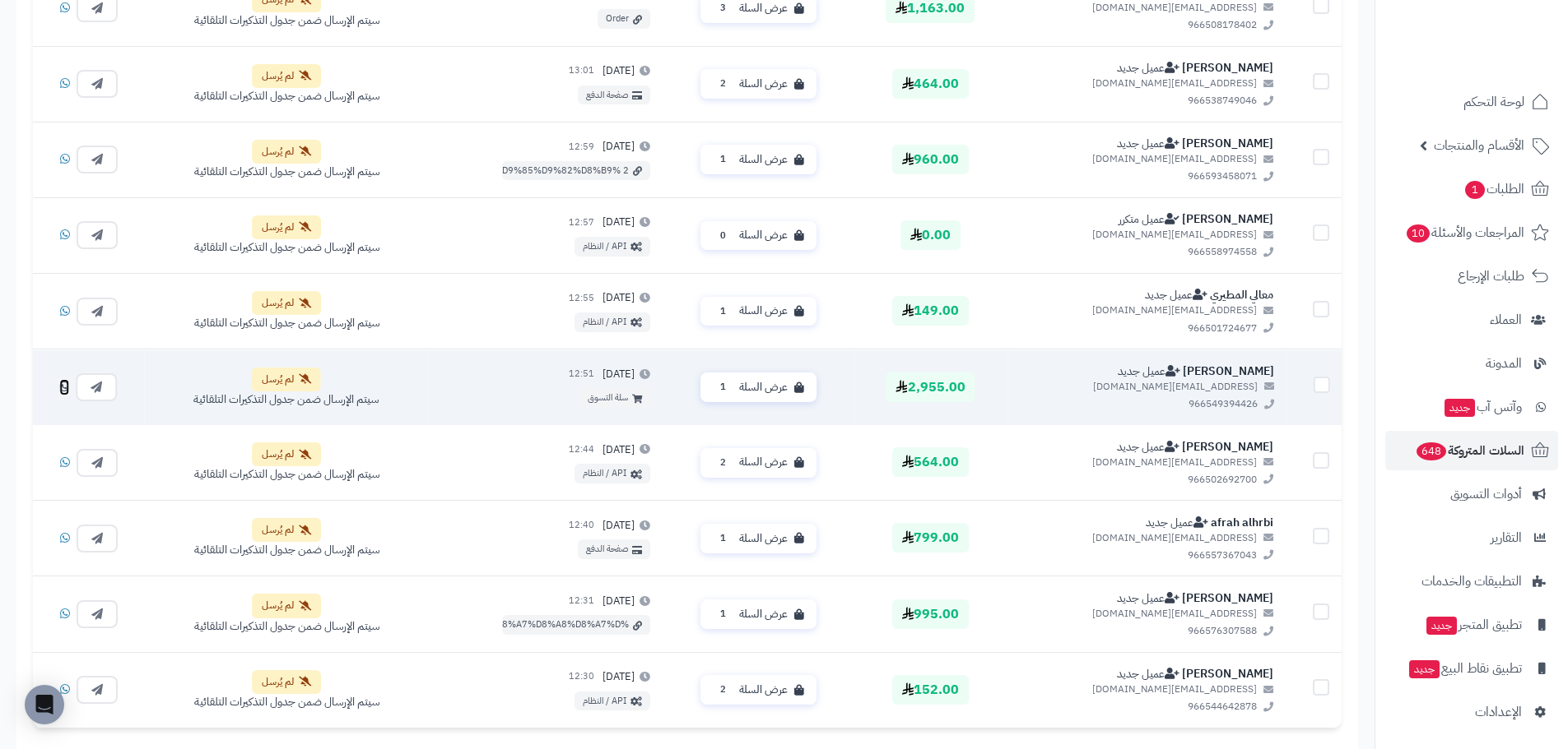
click at [65, 383] on icon at bounding box center [65, 387] width 10 height 12
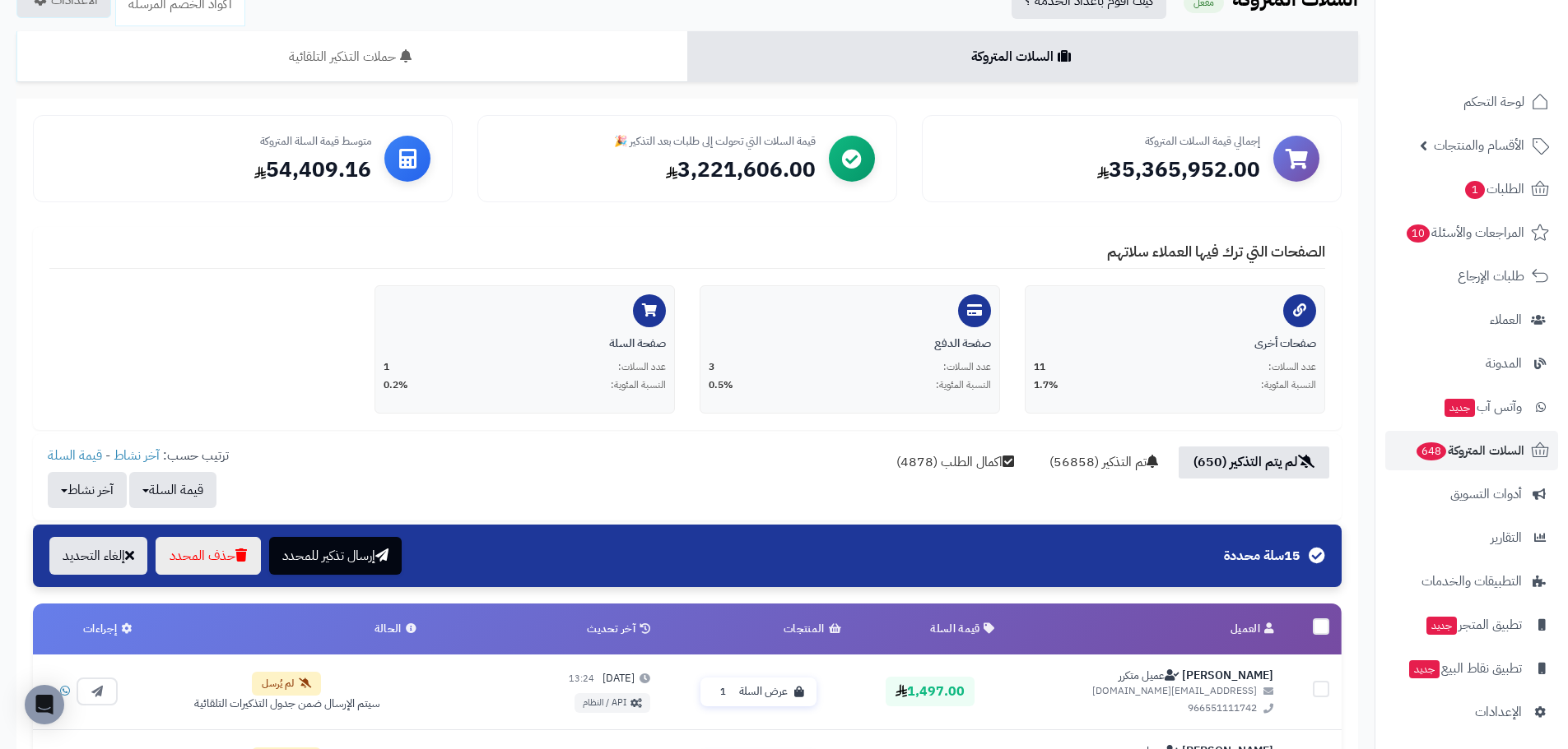
scroll to position [82, 0]
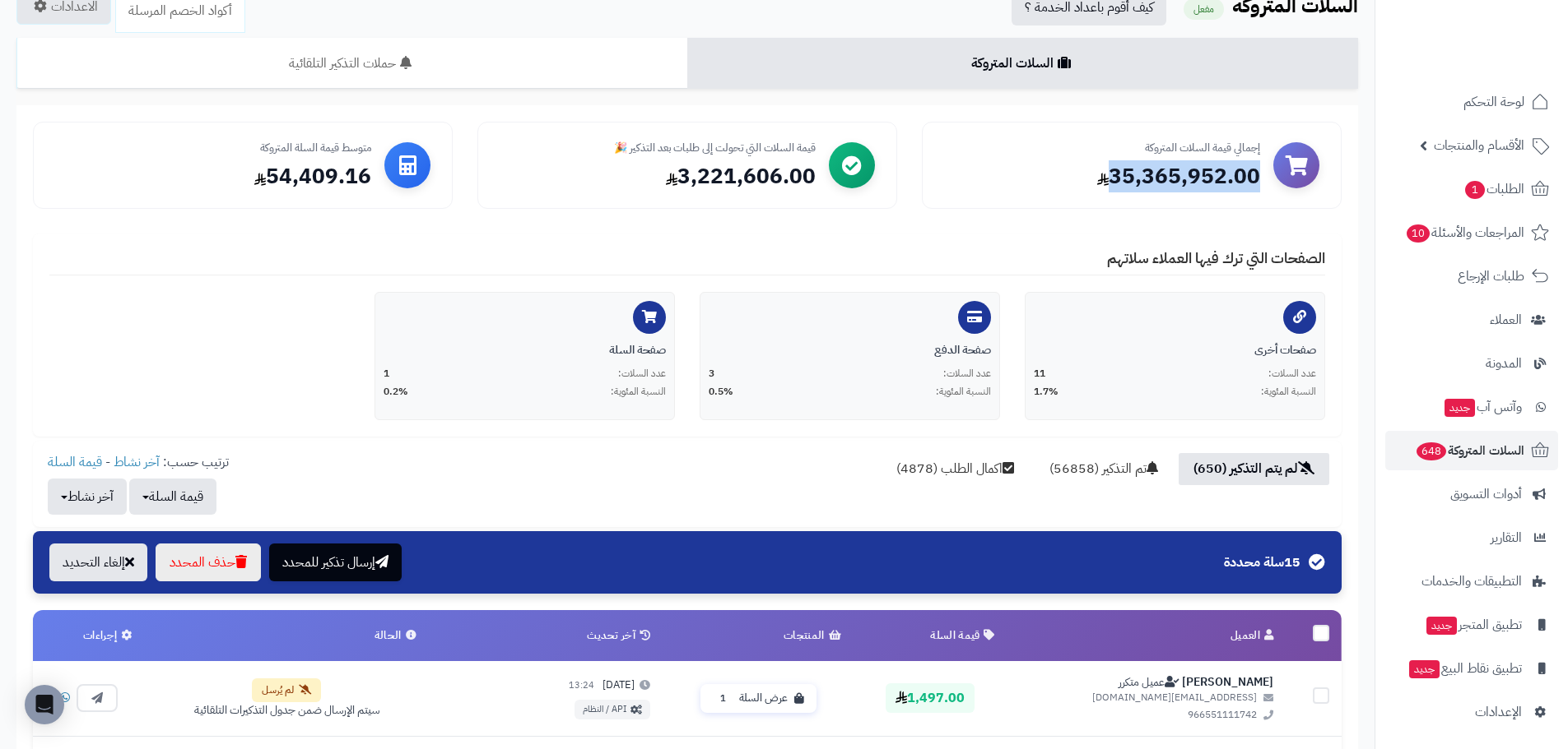
drag, startPoint x: 1258, startPoint y: 180, endPoint x: 1097, endPoint y: 184, distance: 161.0
click at [1097, 184] on div "35,365,952.00" at bounding box center [1102, 177] width 316 height 28
click at [782, 175] on div "3,221,606.00" at bounding box center [657, 177] width 316 height 28
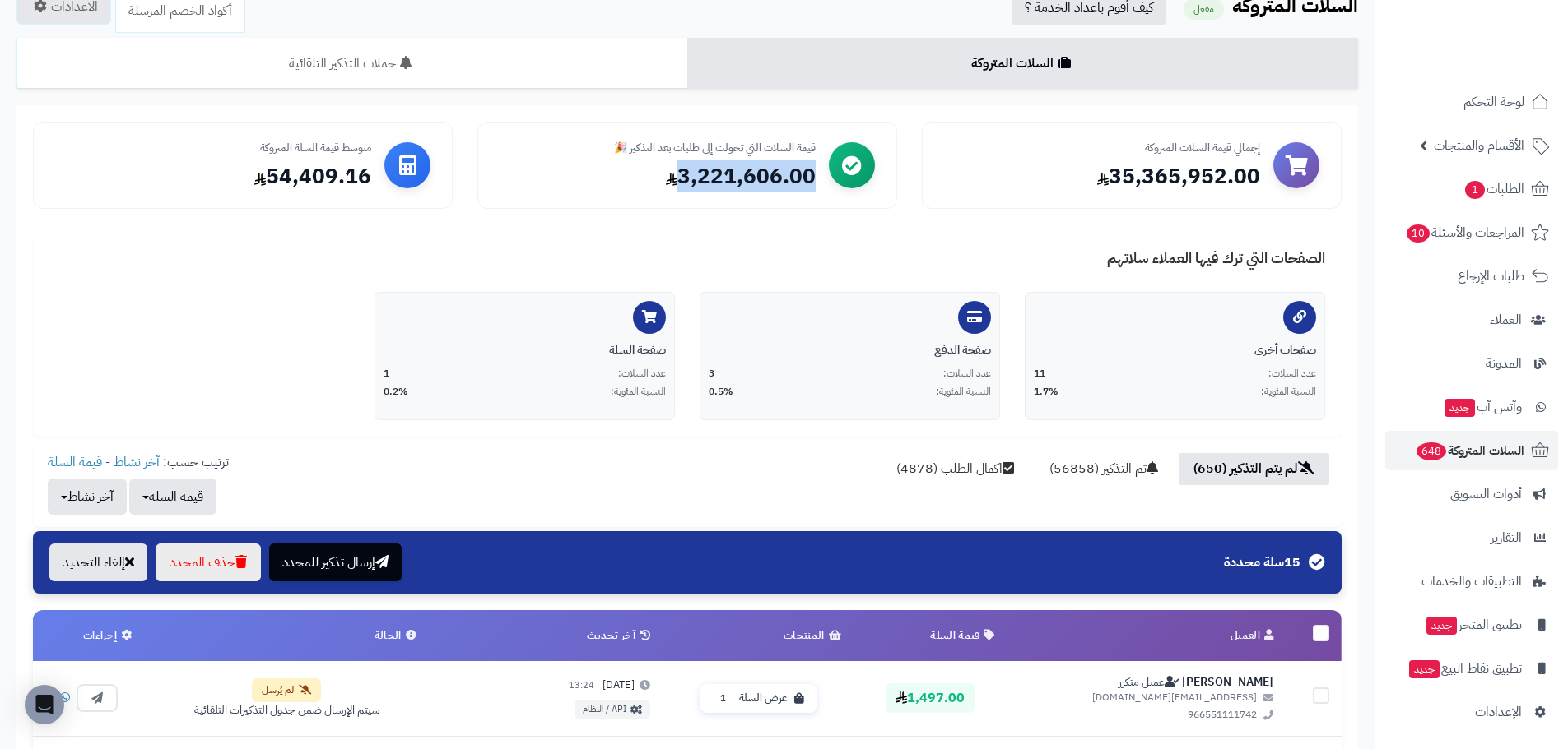
click at [780, 171] on div "3,221,606.00" at bounding box center [657, 177] width 316 height 28
click at [780, 170] on div "3,221,606.00" at bounding box center [657, 177] width 316 height 28
click at [1506, 448] on span "السلات المتروكة 648" at bounding box center [1469, 450] width 109 height 23
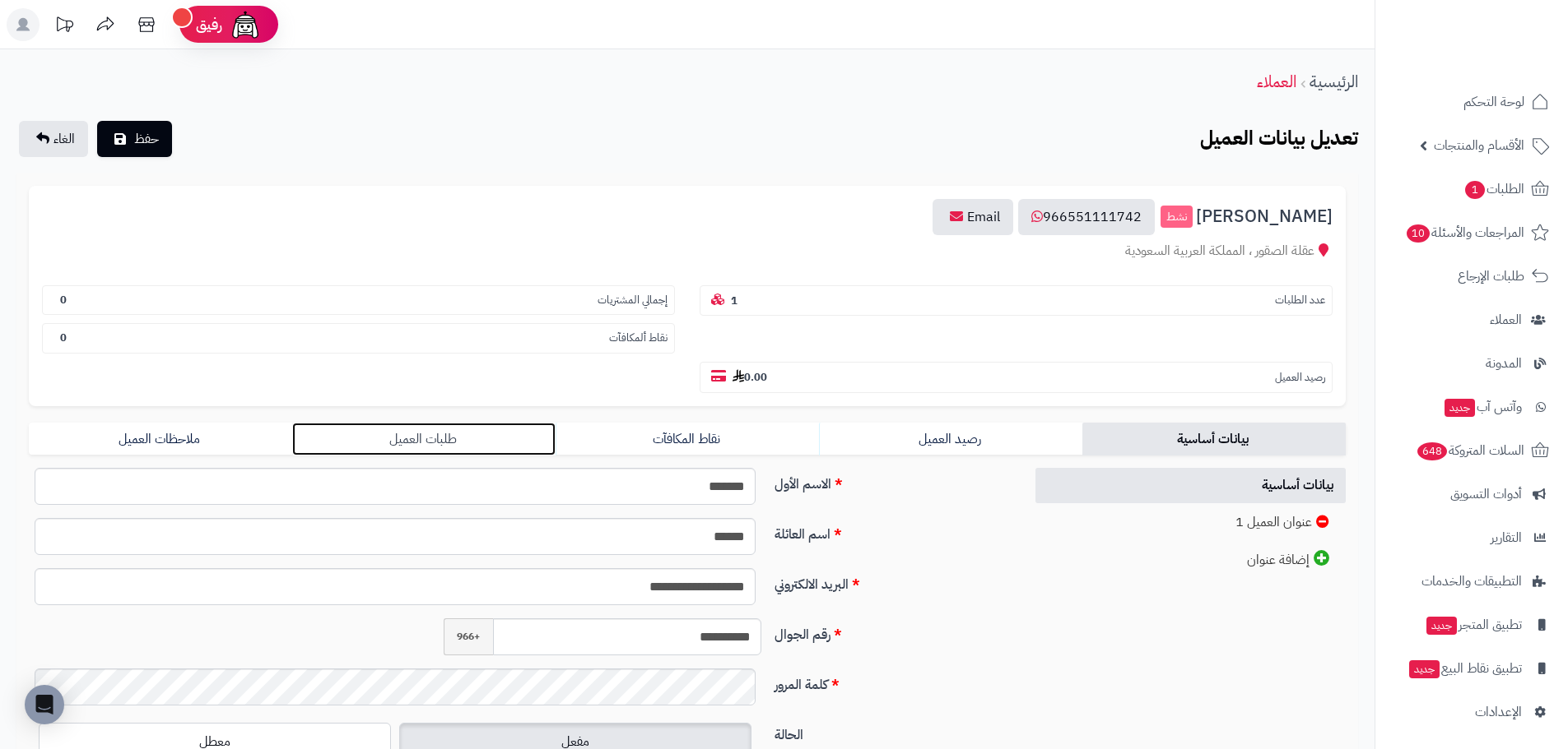
click at [441, 439] on link "طلبات العميل" at bounding box center [423, 438] width 263 height 33
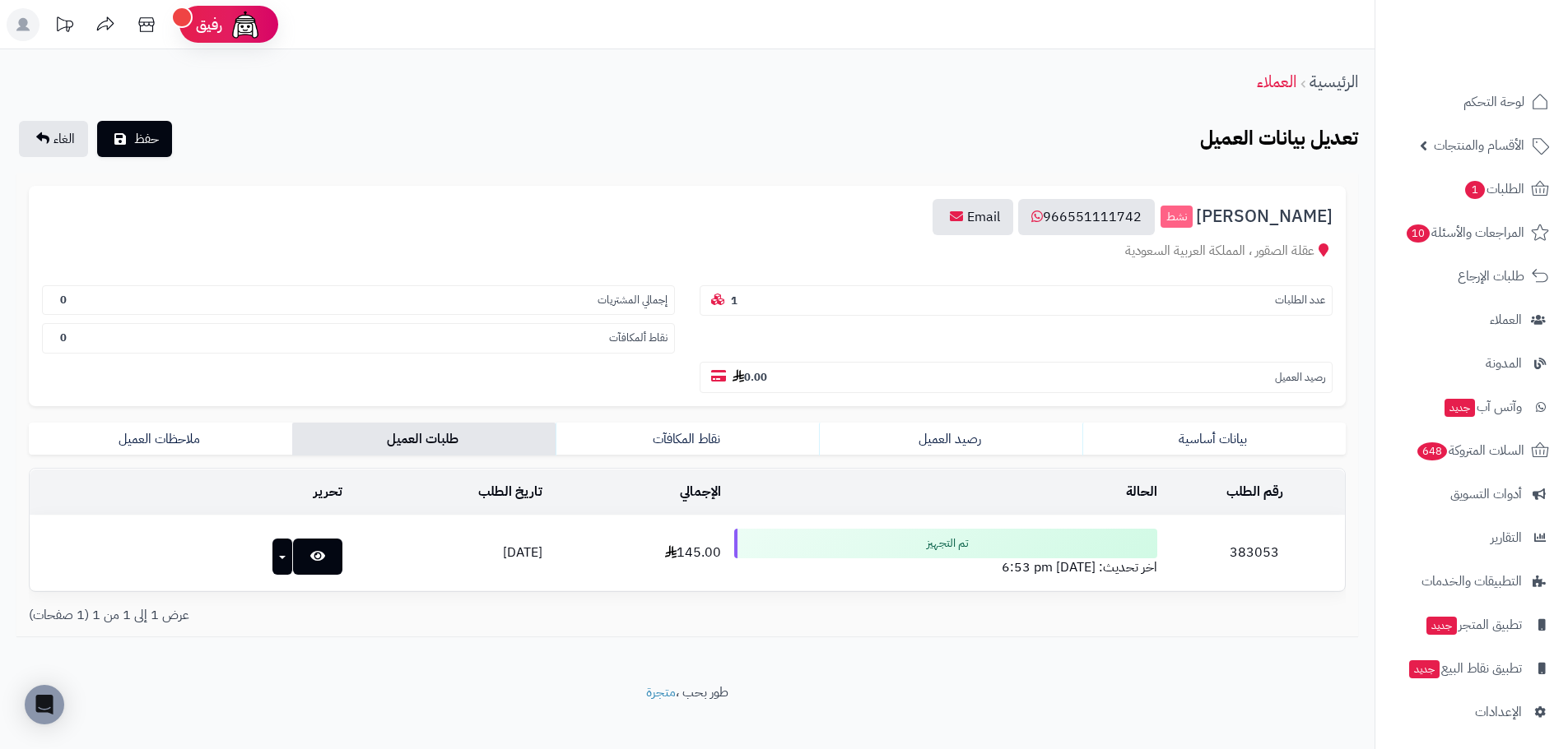
click at [1284, 556] on td "383053" at bounding box center [1254, 553] width 181 height 74
copy td "383053"
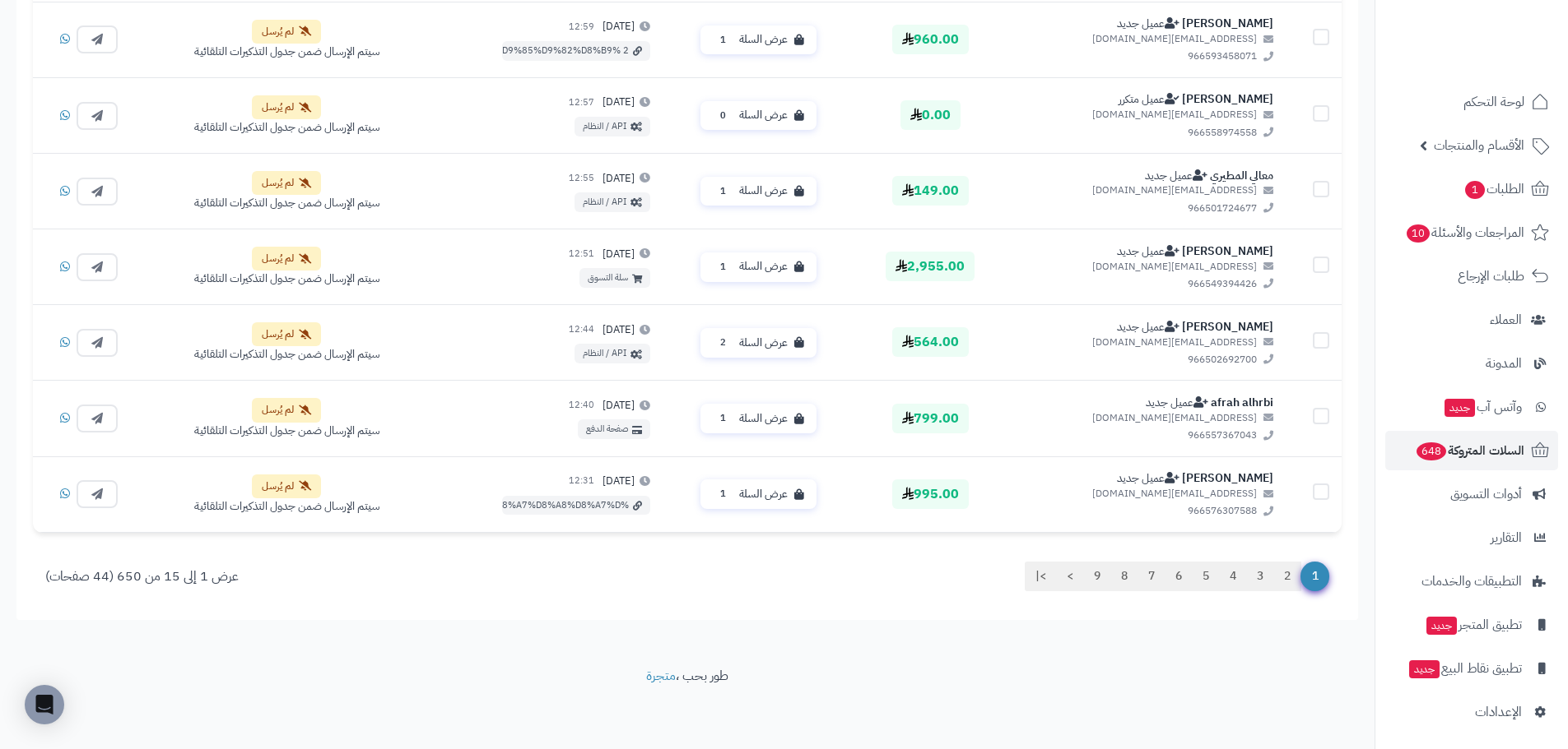
scroll to position [1269, 0]
click at [1140, 580] on link "7" at bounding box center [1151, 576] width 28 height 30
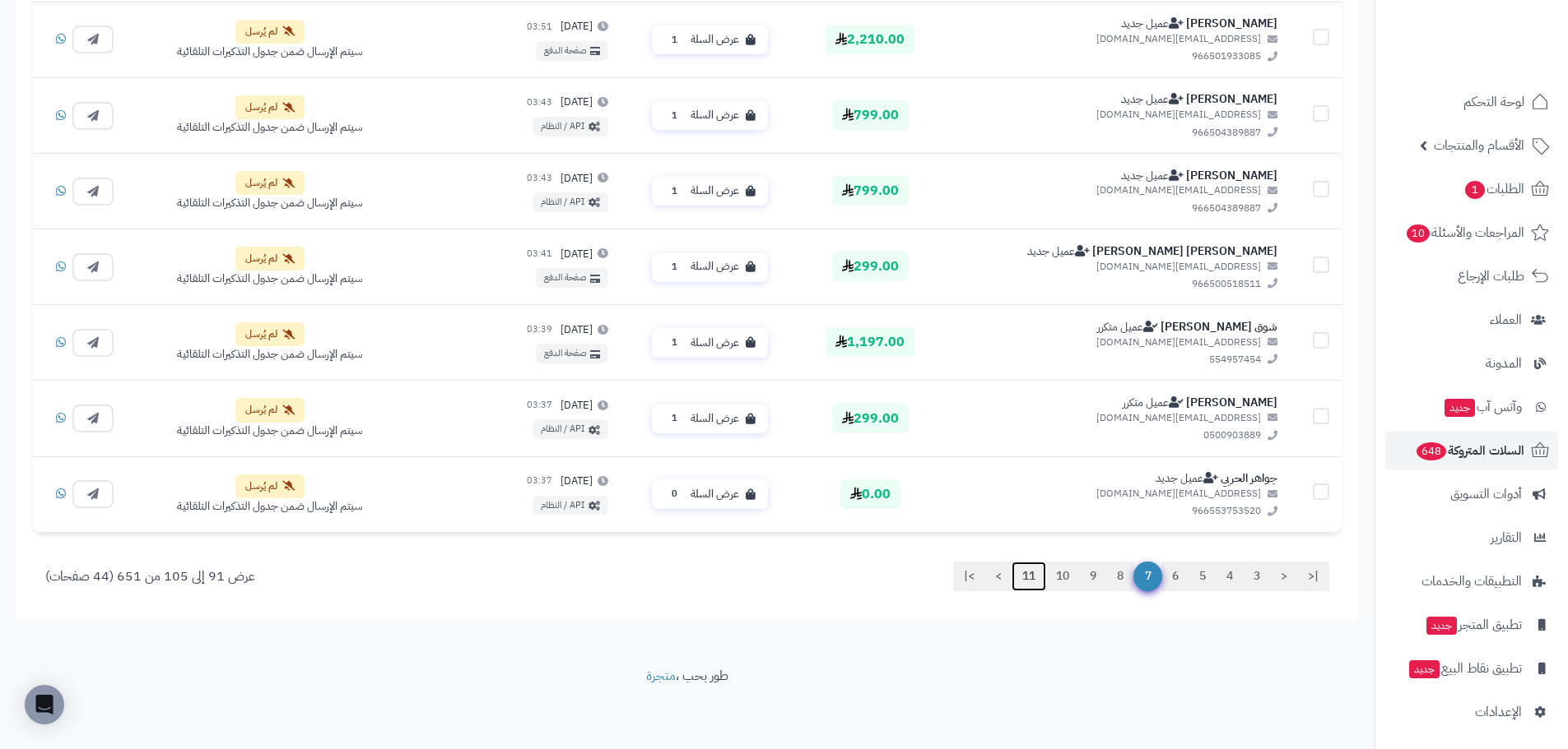
click at [1023, 572] on link "11" at bounding box center [1028, 576] width 35 height 30
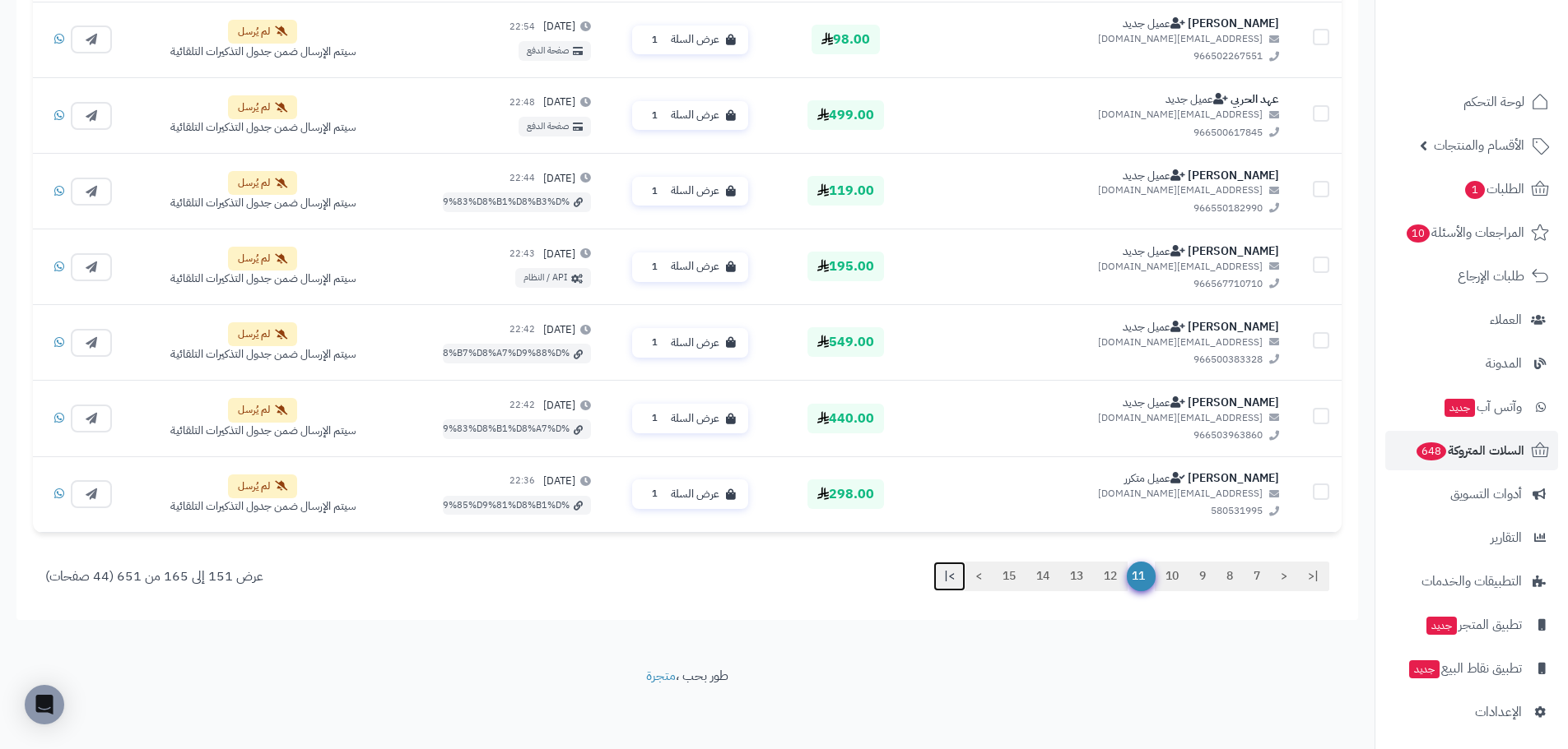
click at [942, 575] on link ">|" at bounding box center [949, 576] width 32 height 30
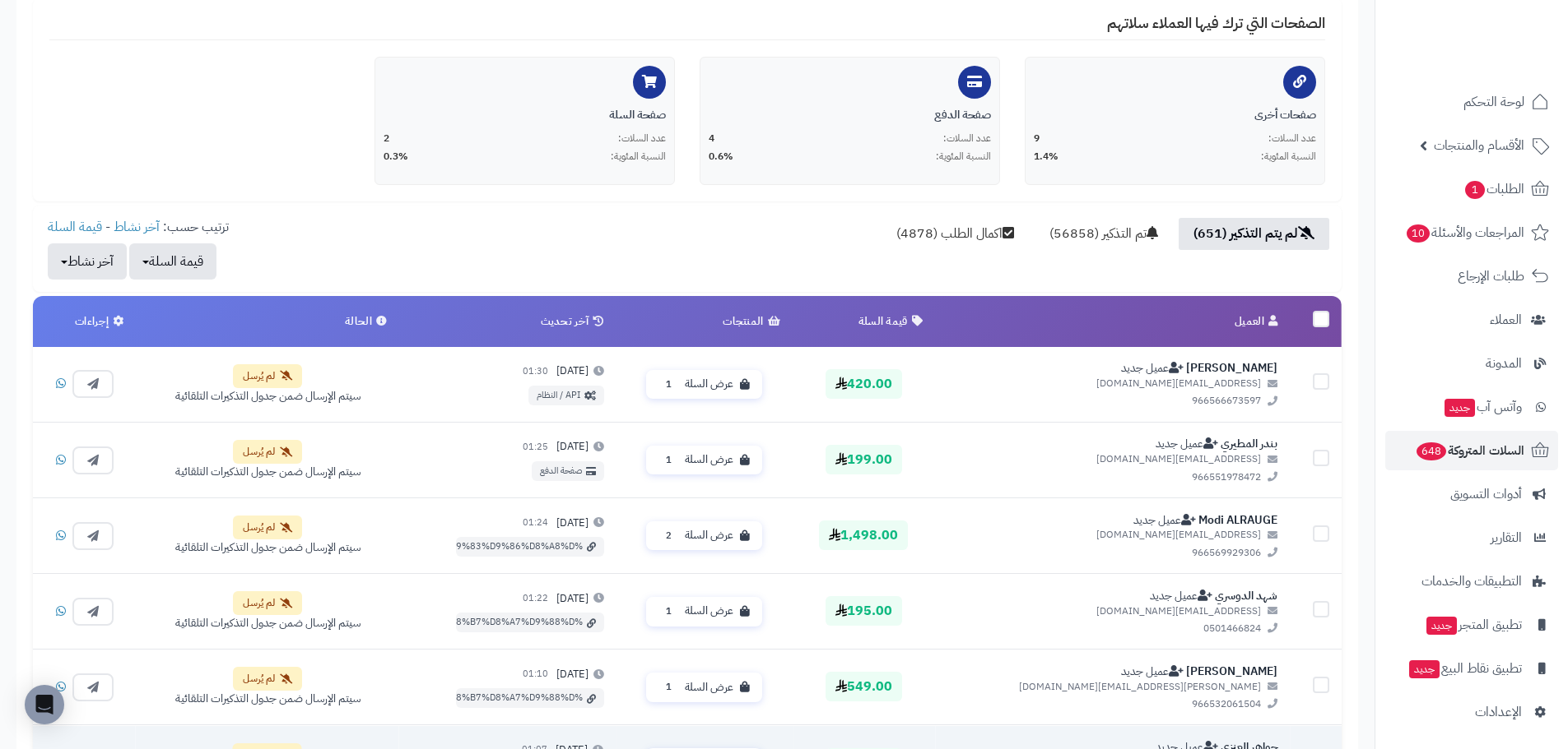
scroll to position [294, 0]
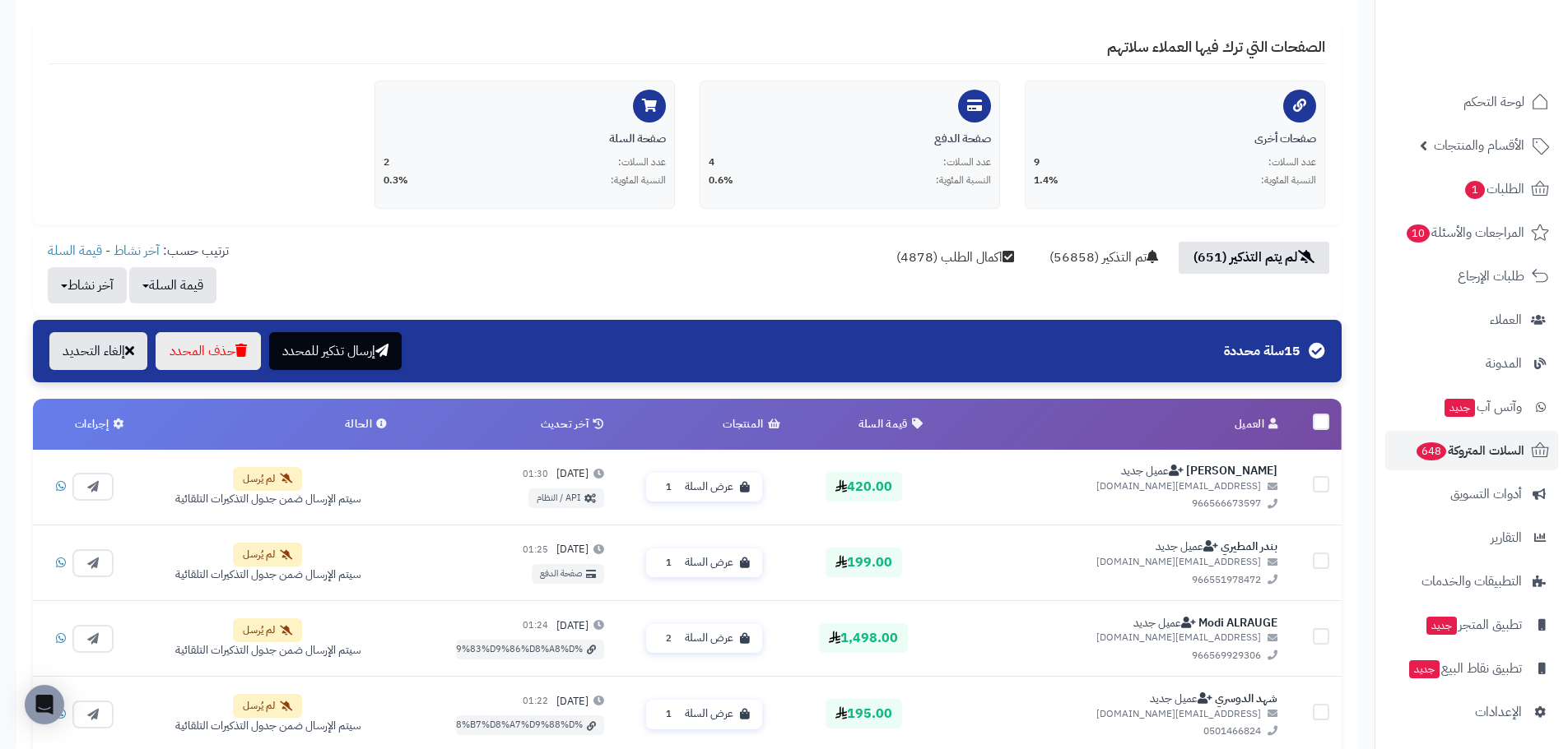
click at [1313, 342] on div "15 سلة محددة" at bounding box center [1274, 351] width 101 height 19
